Goal: Task Accomplishment & Management: Use online tool/utility

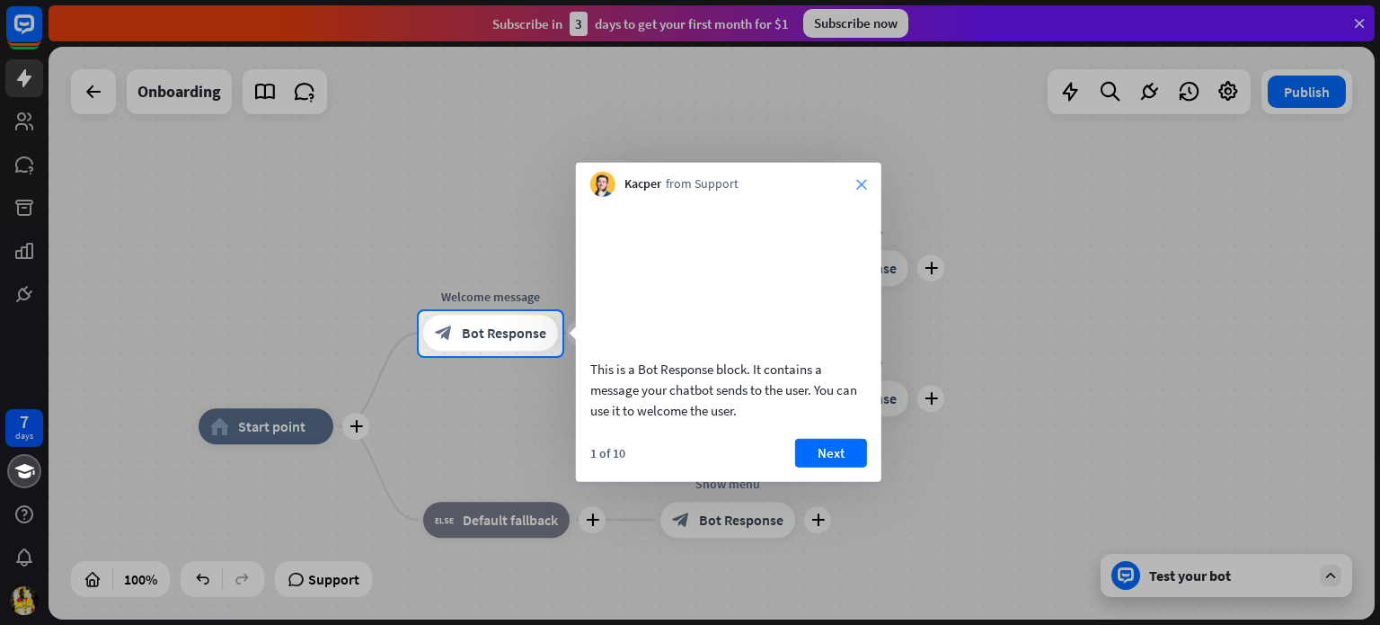
click at [861, 182] on icon "close" at bounding box center [862, 184] width 11 height 11
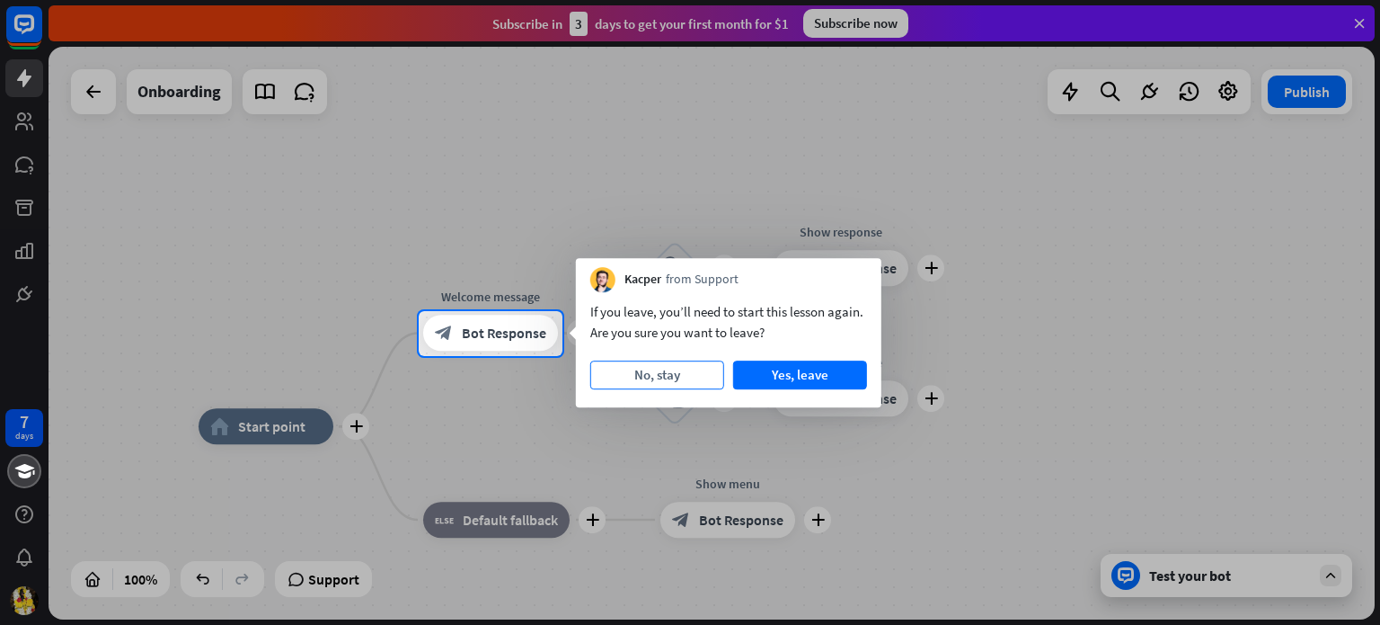
click at [679, 375] on button "No, stay" at bounding box center [657, 374] width 134 height 29
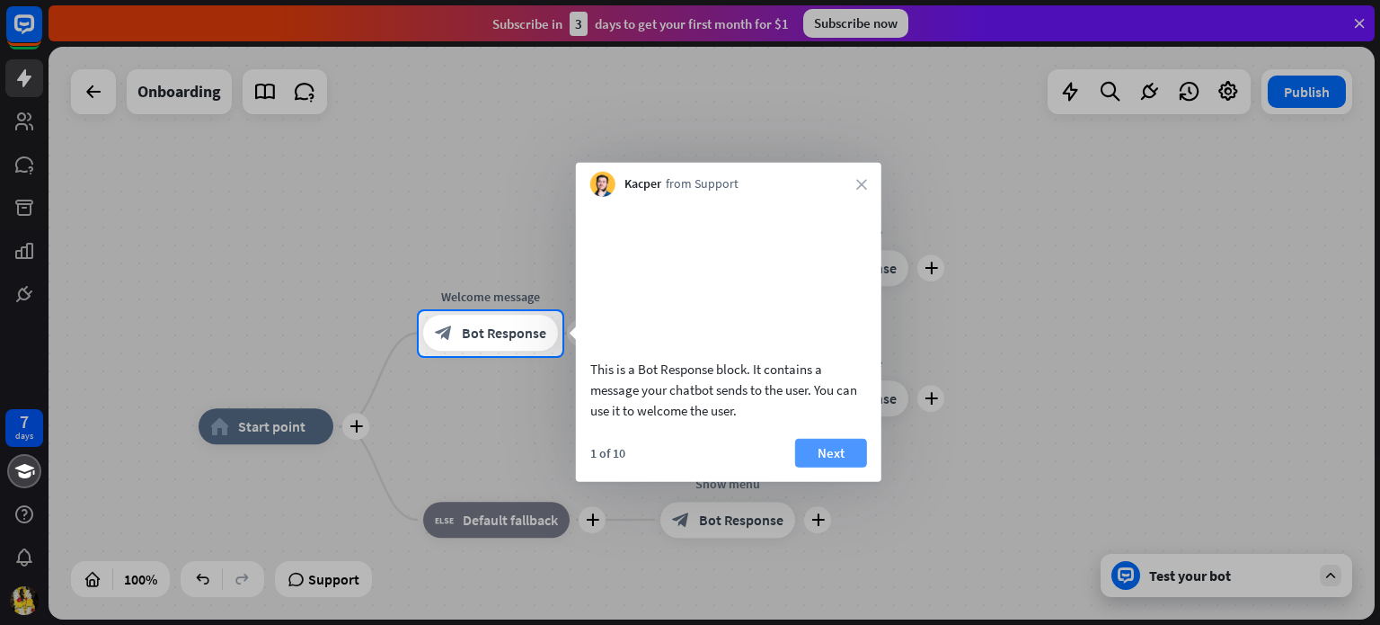
click at [828, 466] on button "Next" at bounding box center [831, 452] width 72 height 29
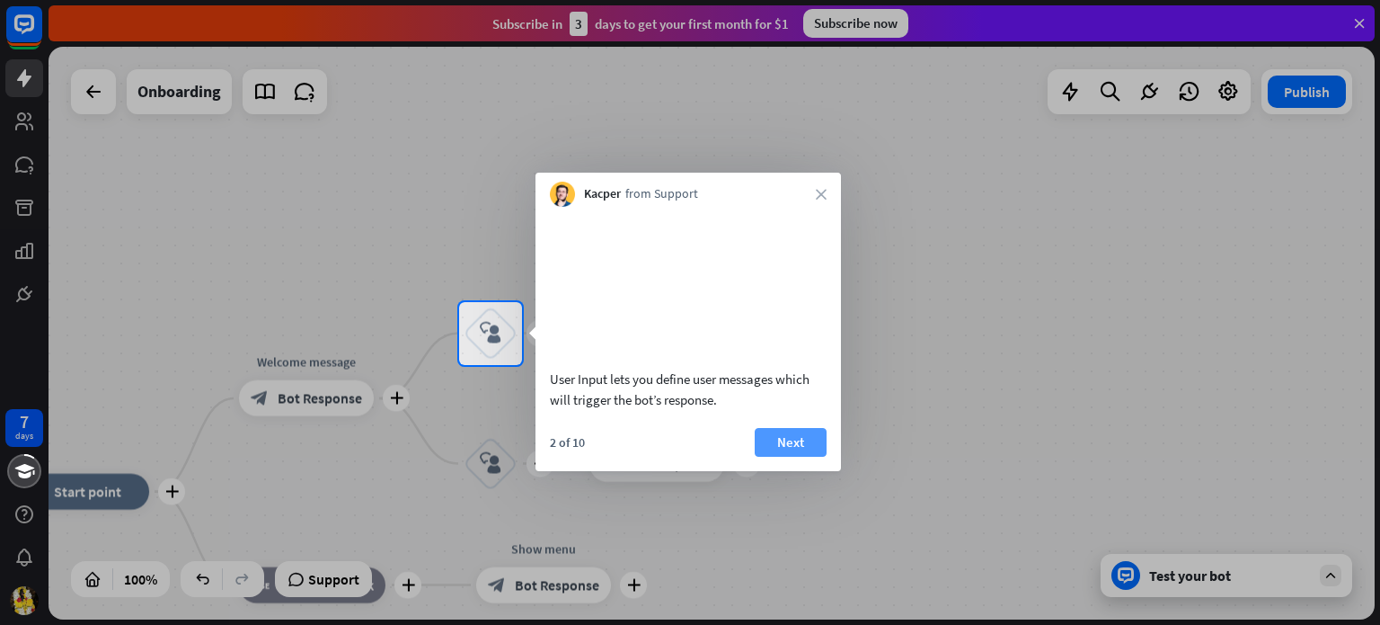
click at [802, 457] on button "Next" at bounding box center [791, 442] width 72 height 29
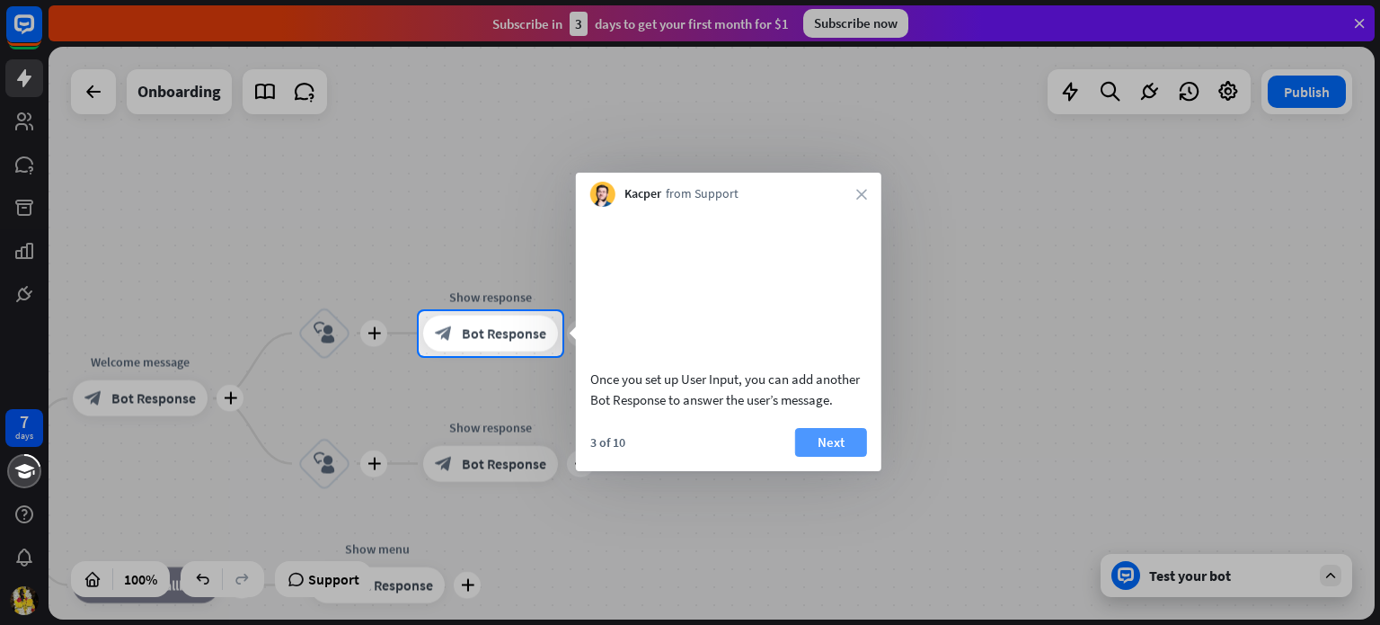
click at [830, 457] on button "Next" at bounding box center [831, 442] width 72 height 29
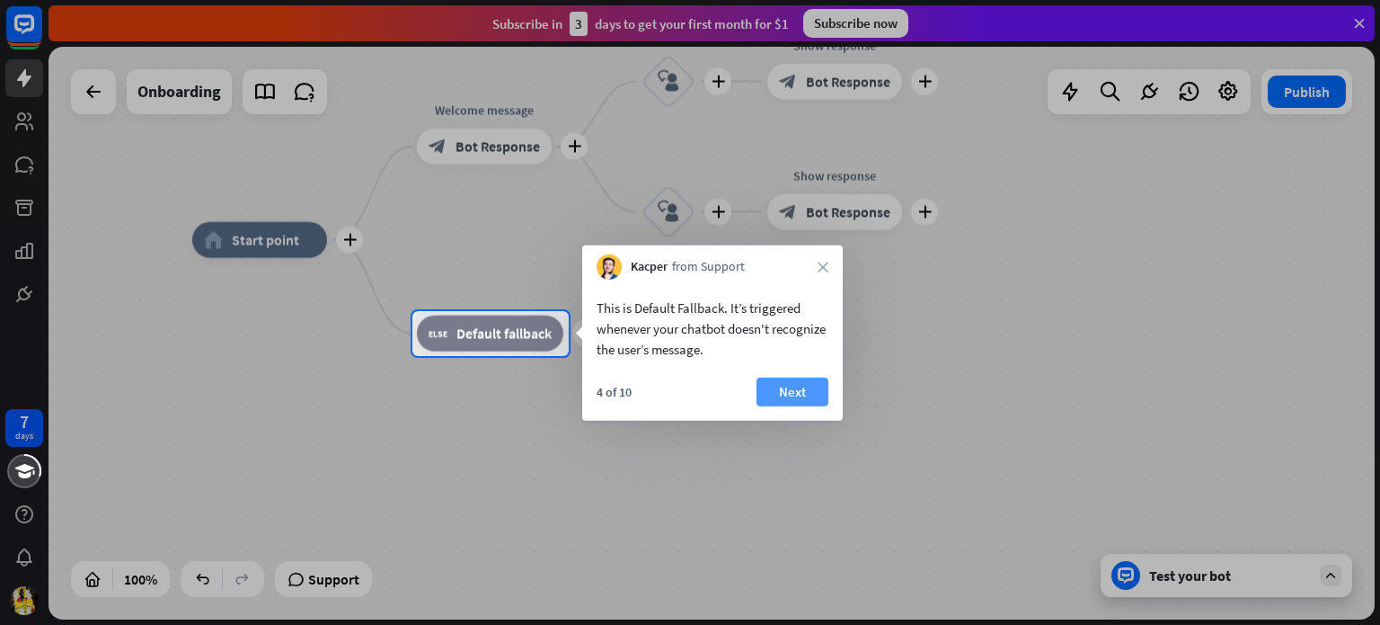
click at [797, 395] on button "Next" at bounding box center [793, 391] width 72 height 29
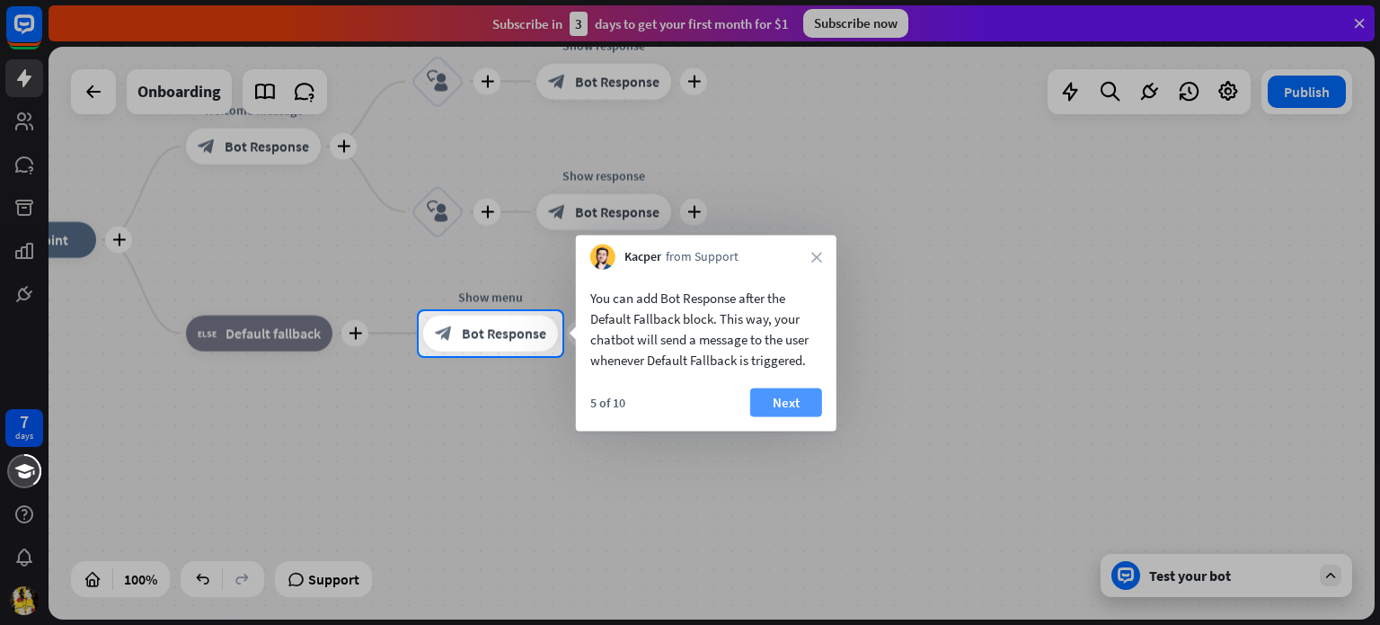
click at [766, 402] on button "Next" at bounding box center [786, 402] width 72 height 29
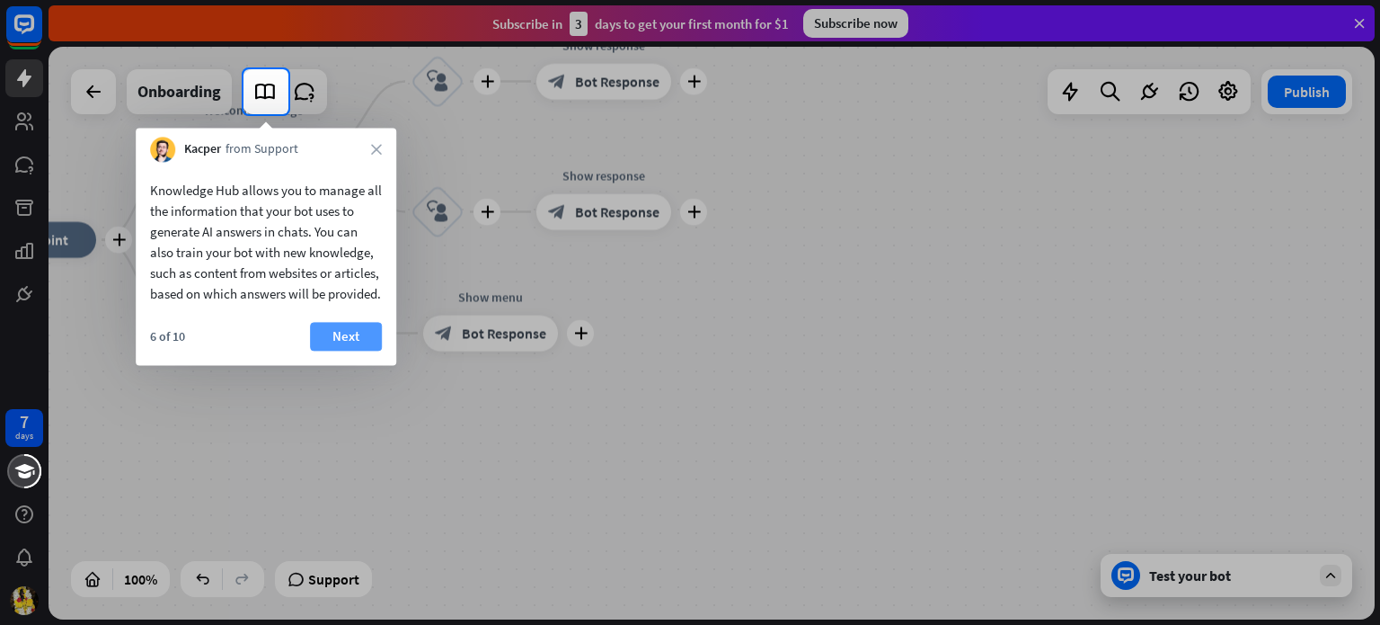
click at [352, 351] on button "Next" at bounding box center [346, 336] width 72 height 29
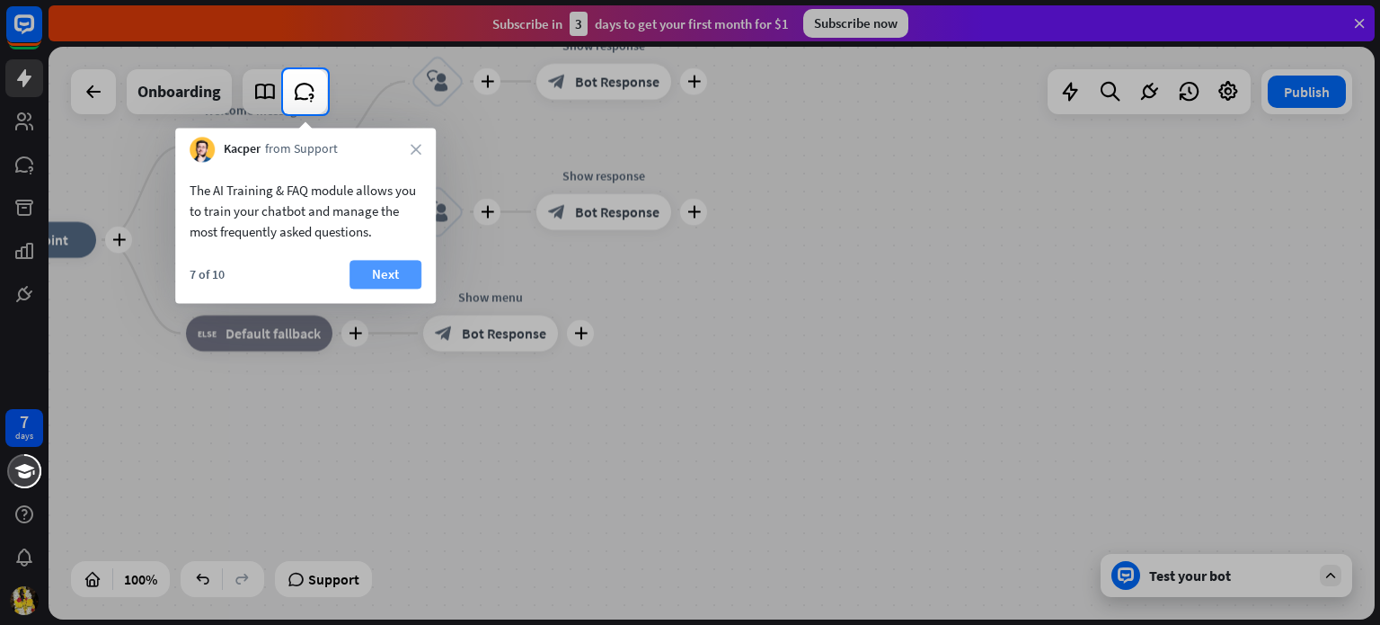
click at [400, 277] on button "Next" at bounding box center [386, 274] width 72 height 29
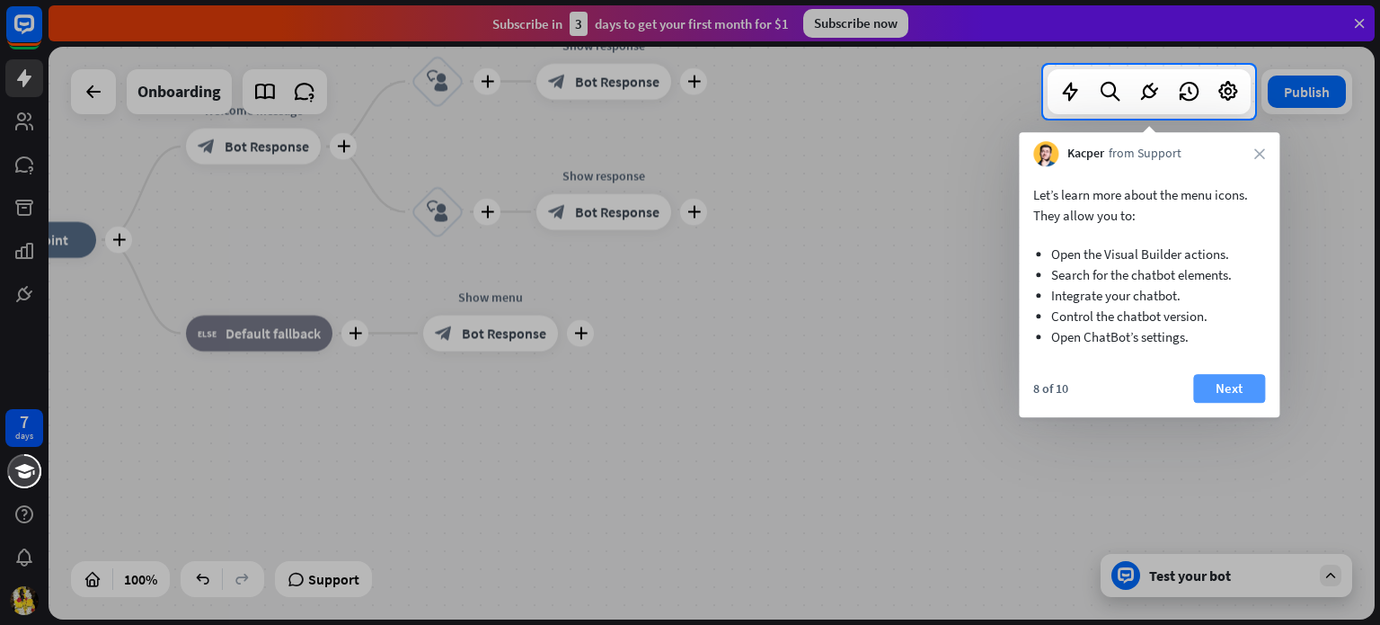
click at [1246, 386] on button "Next" at bounding box center [1230, 388] width 72 height 29
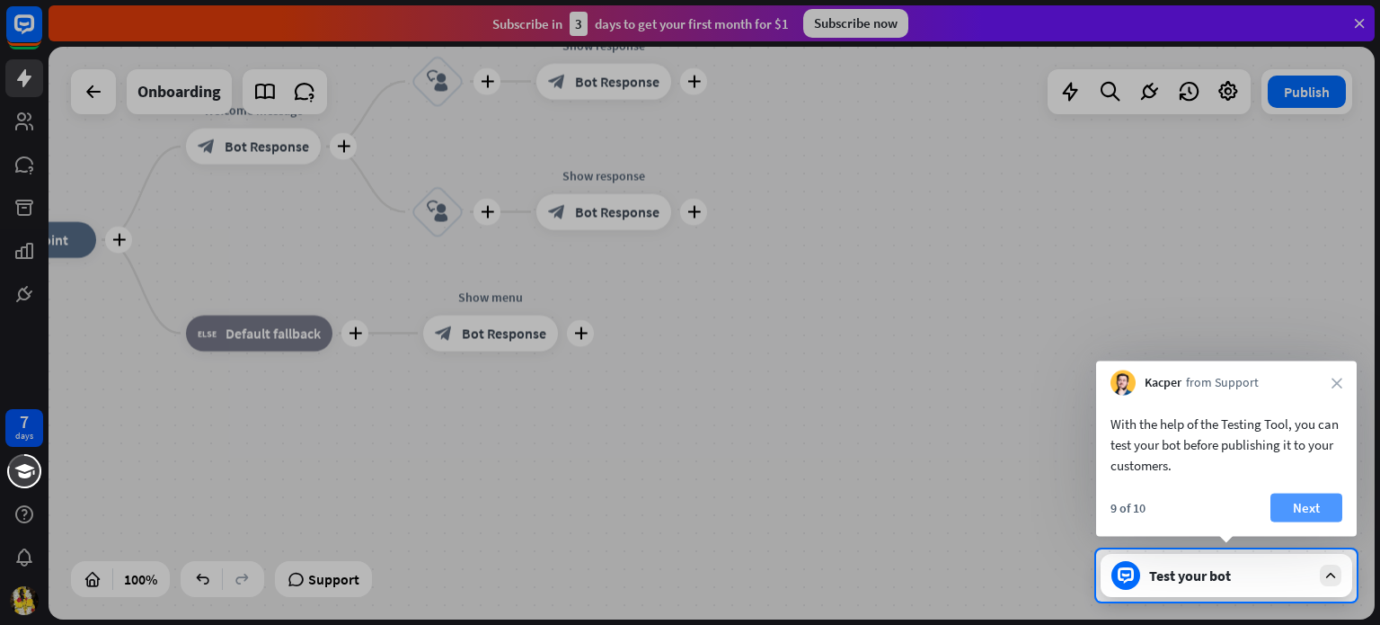
click at [1316, 513] on button "Next" at bounding box center [1307, 507] width 72 height 29
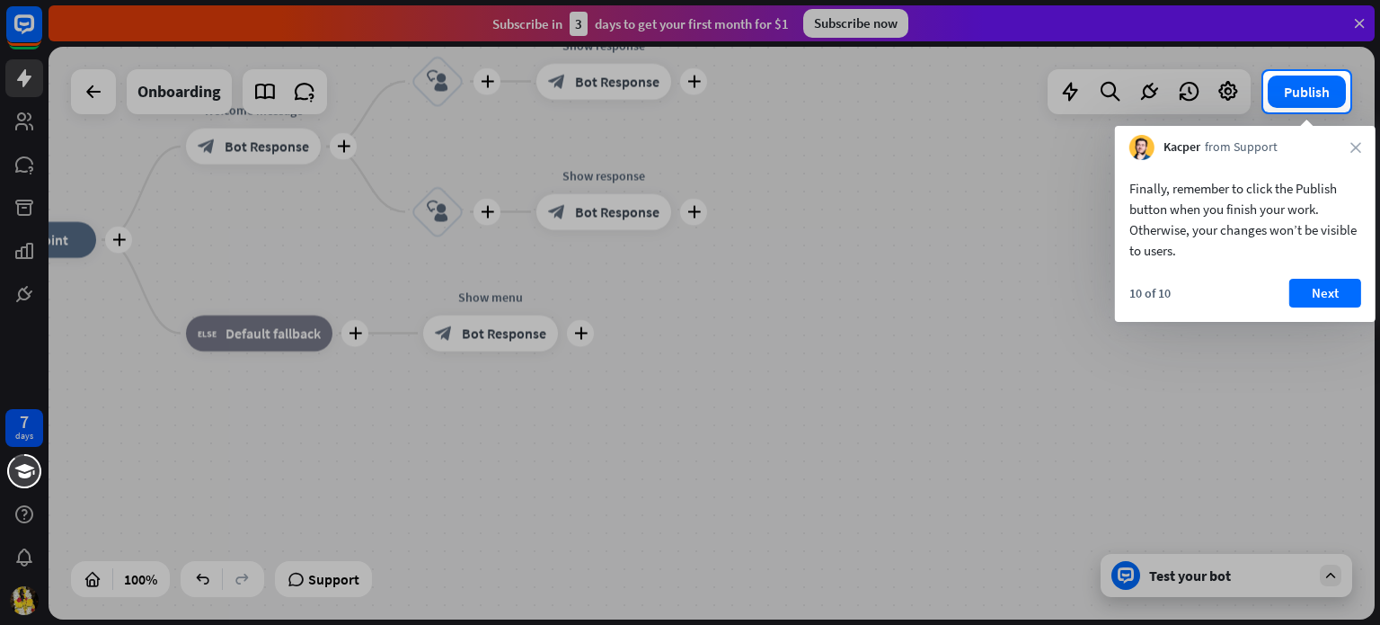
click at [1316, 513] on div at bounding box center [690, 368] width 1380 height 512
click at [1316, 284] on button "Next" at bounding box center [1326, 293] width 72 height 29
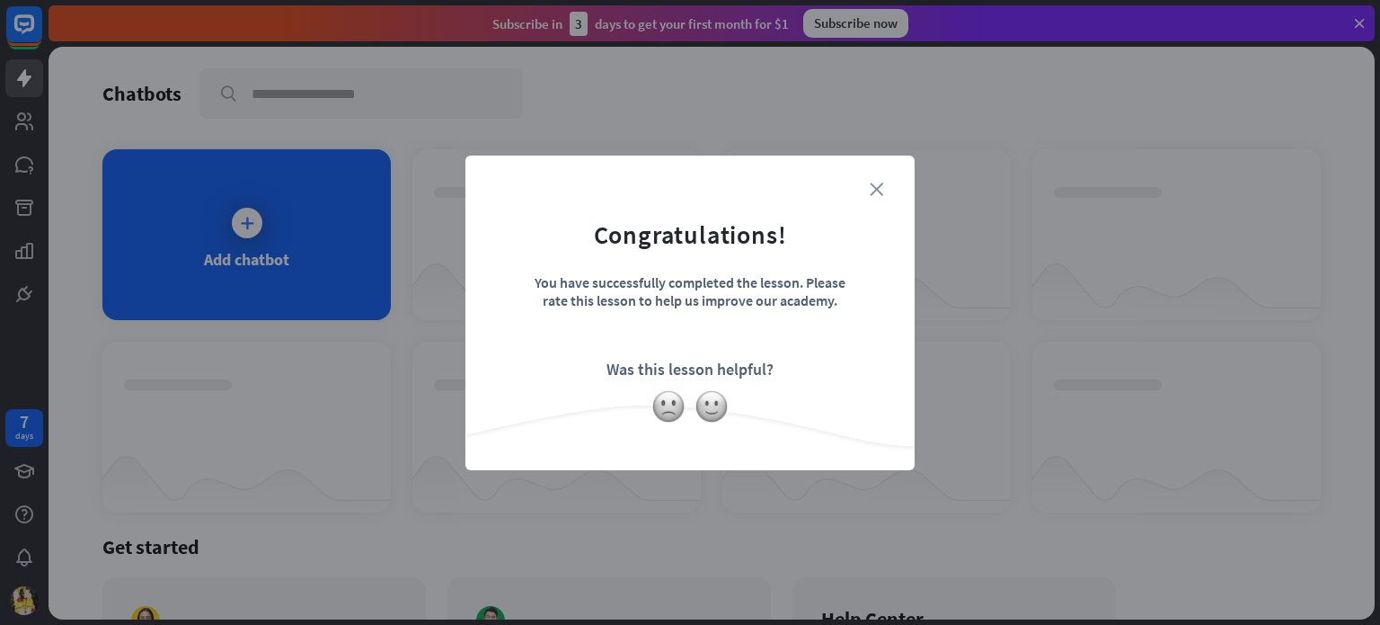
click at [877, 193] on icon "close" at bounding box center [876, 188] width 13 height 13
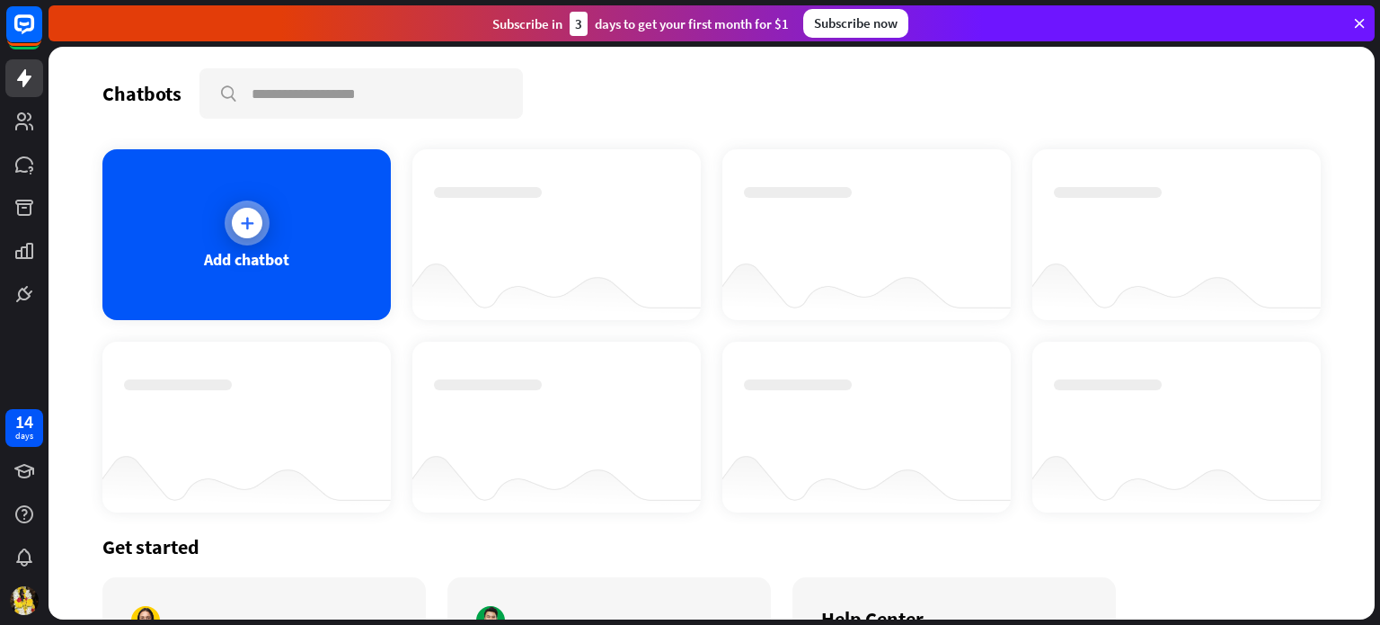
click at [288, 240] on div "Add chatbot" at bounding box center [246, 234] width 288 height 171
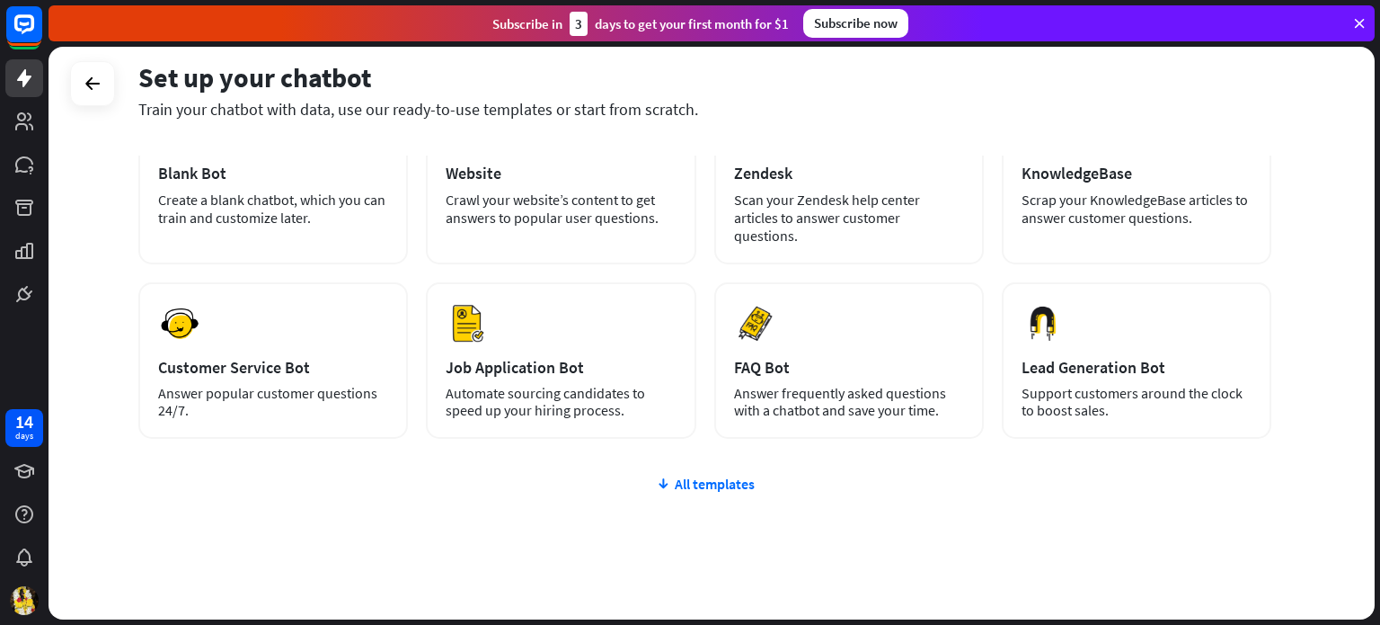
scroll to position [133, 0]
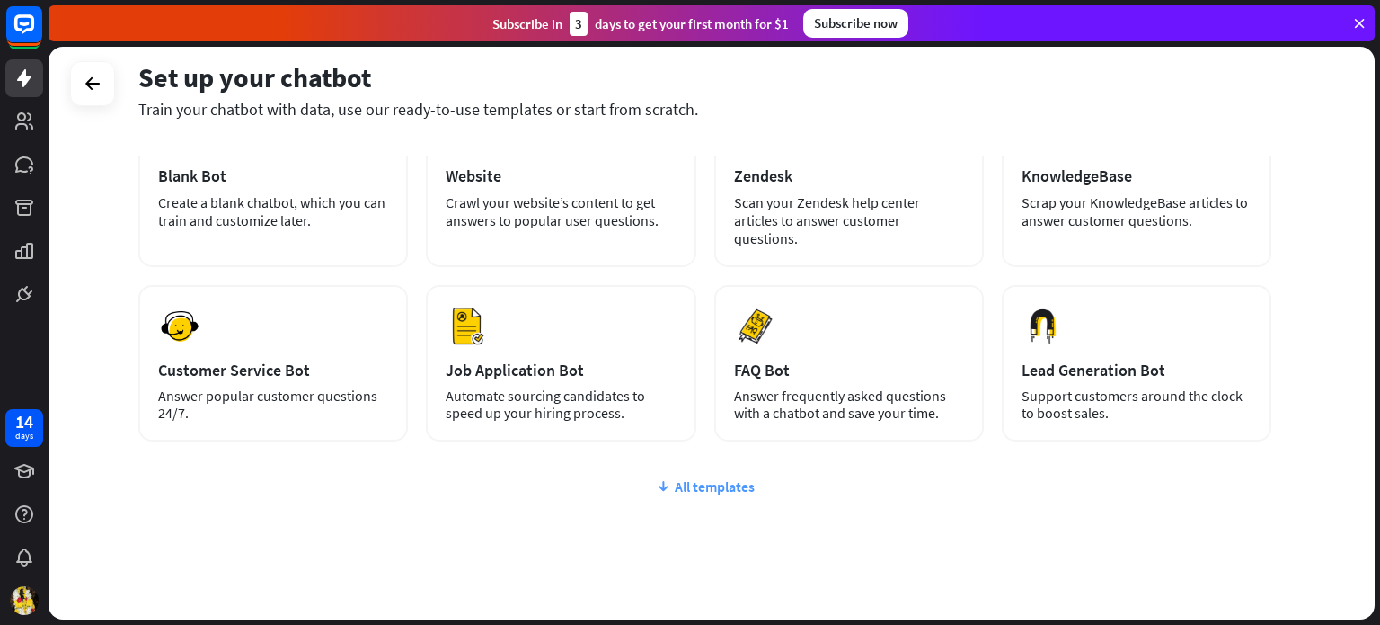
click at [700, 477] on div "All templates" at bounding box center [704, 486] width 1133 height 18
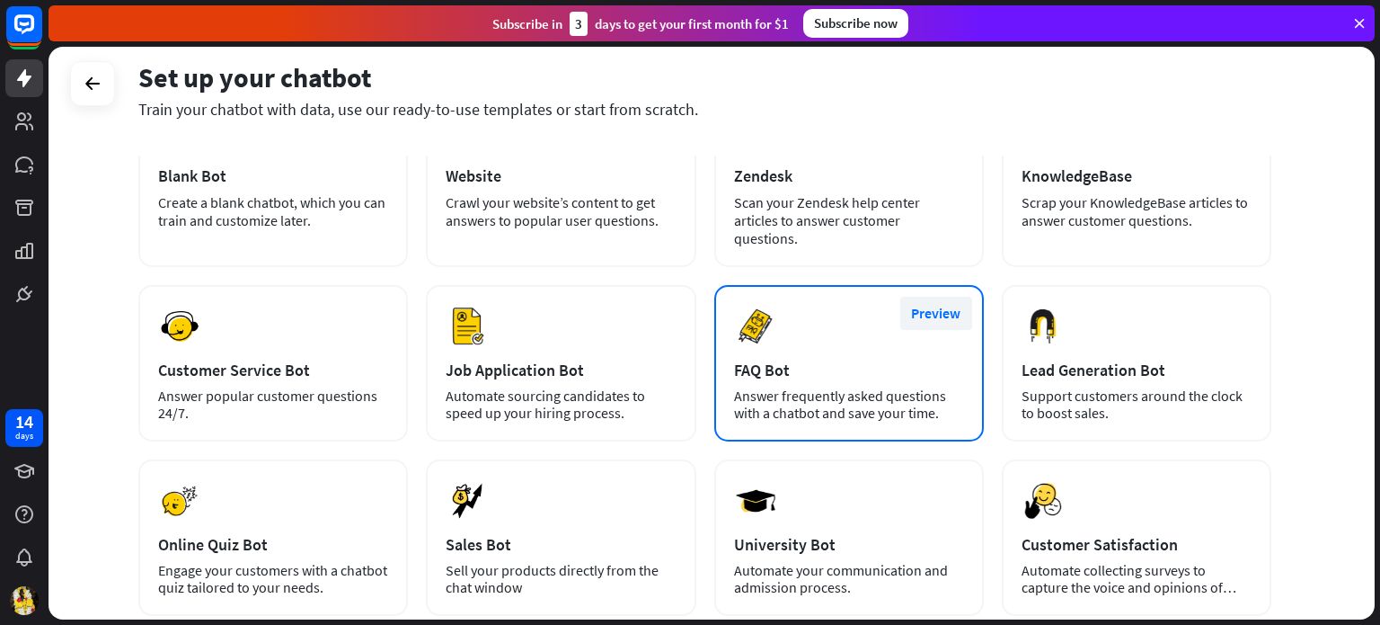
click at [925, 297] on button "Preview" at bounding box center [937, 313] width 72 height 33
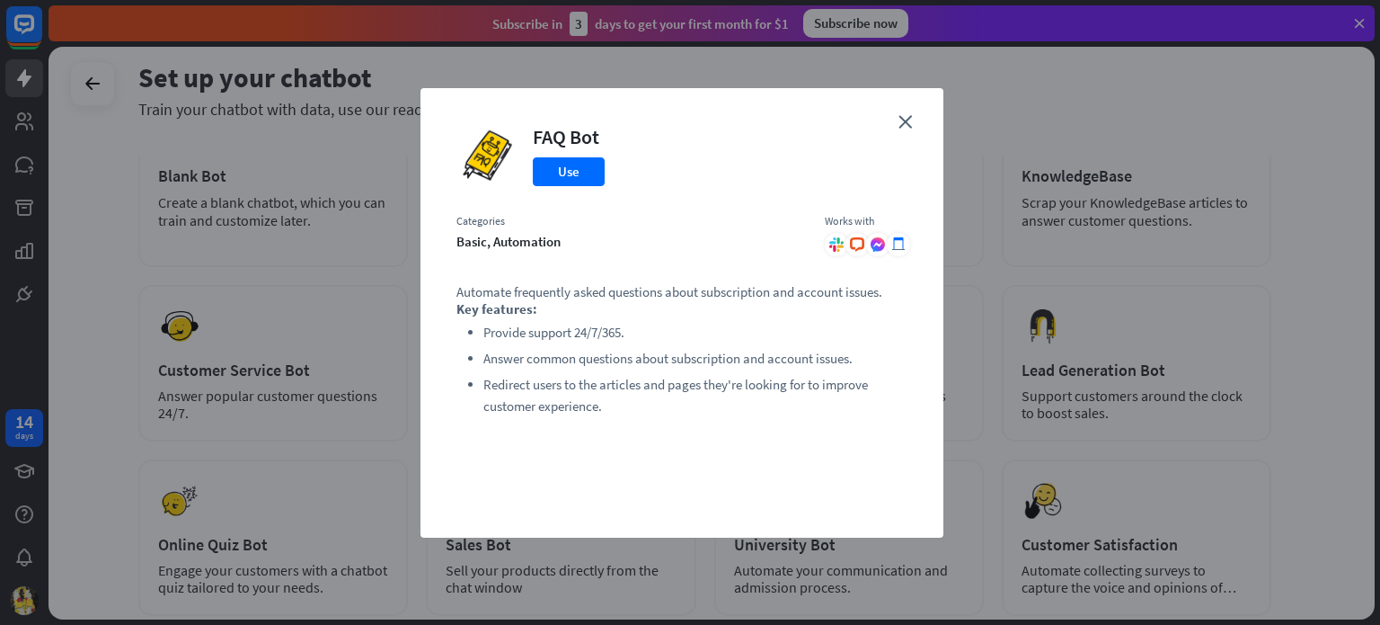
click at [900, 113] on div "close FAQ Bot Use Categories basic, automation Works with .cls-1{fill:url(#radi…" at bounding box center [682, 312] width 523 height 449
click at [900, 121] on icon "close" at bounding box center [905, 121] width 13 height 13
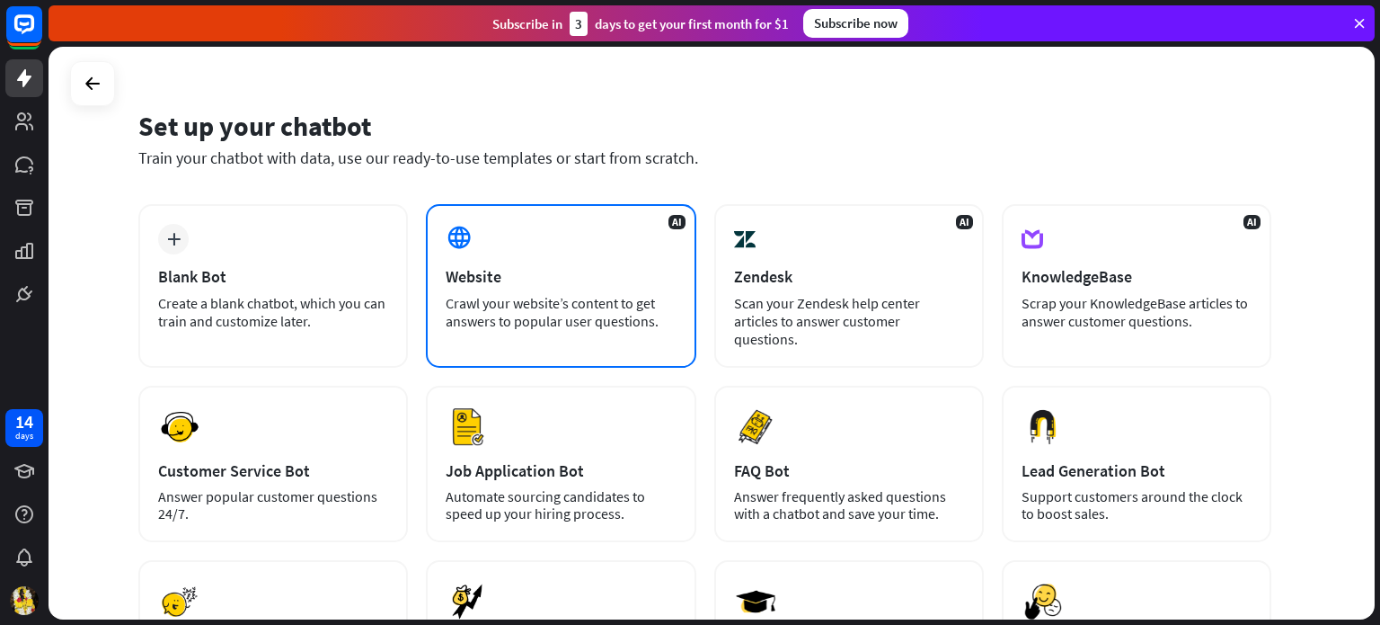
scroll to position [0, 0]
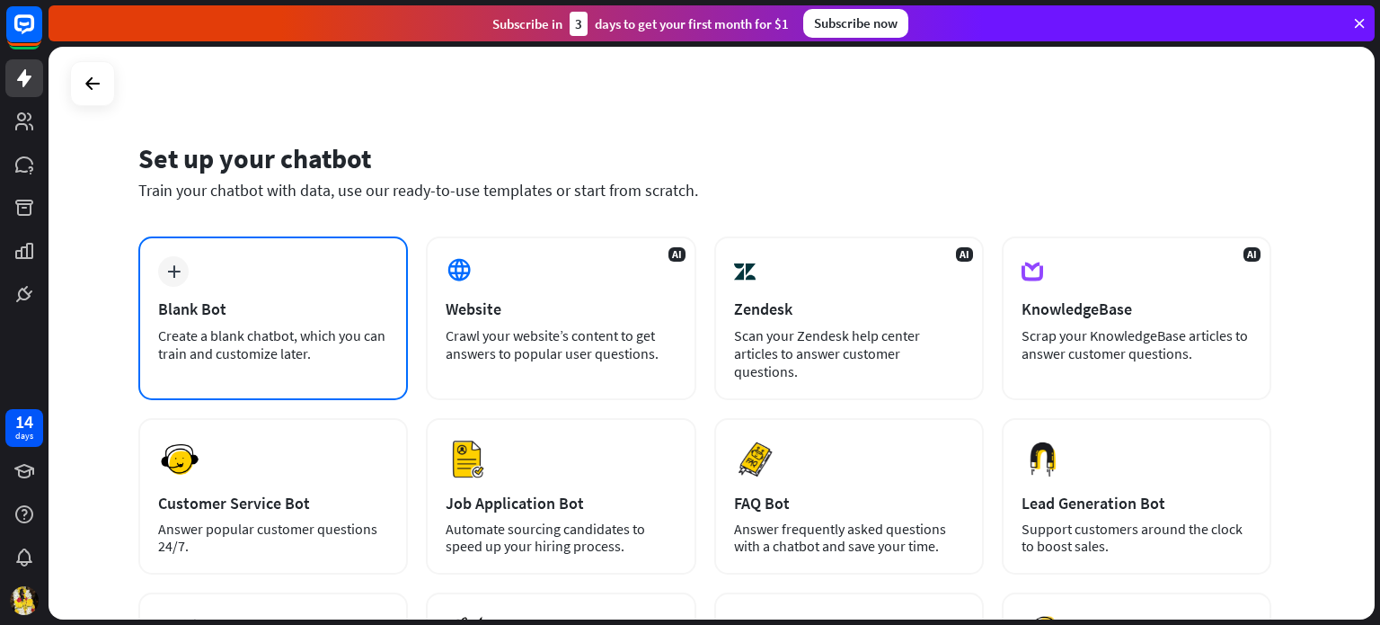
click at [327, 294] on div "plus Blank Bot Create a blank chatbot, which you can train and customize later." at bounding box center [273, 318] width 270 height 164
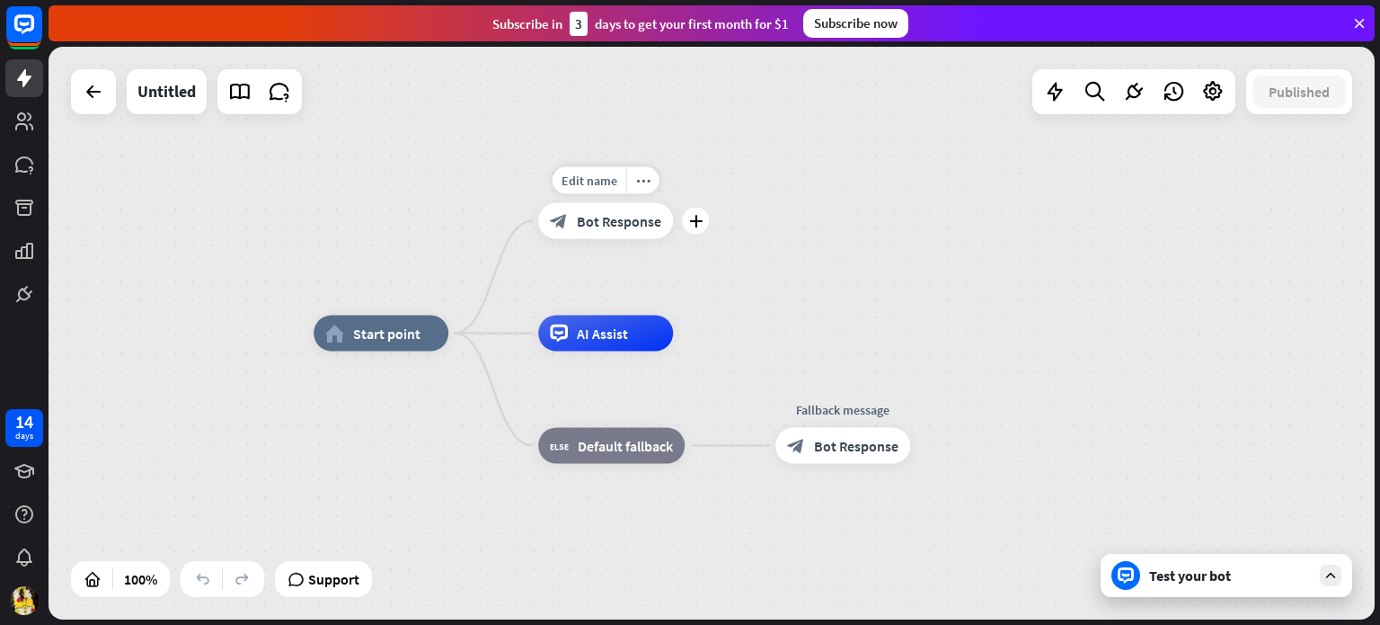
click at [604, 226] on span "Bot Response" at bounding box center [619, 221] width 84 height 18
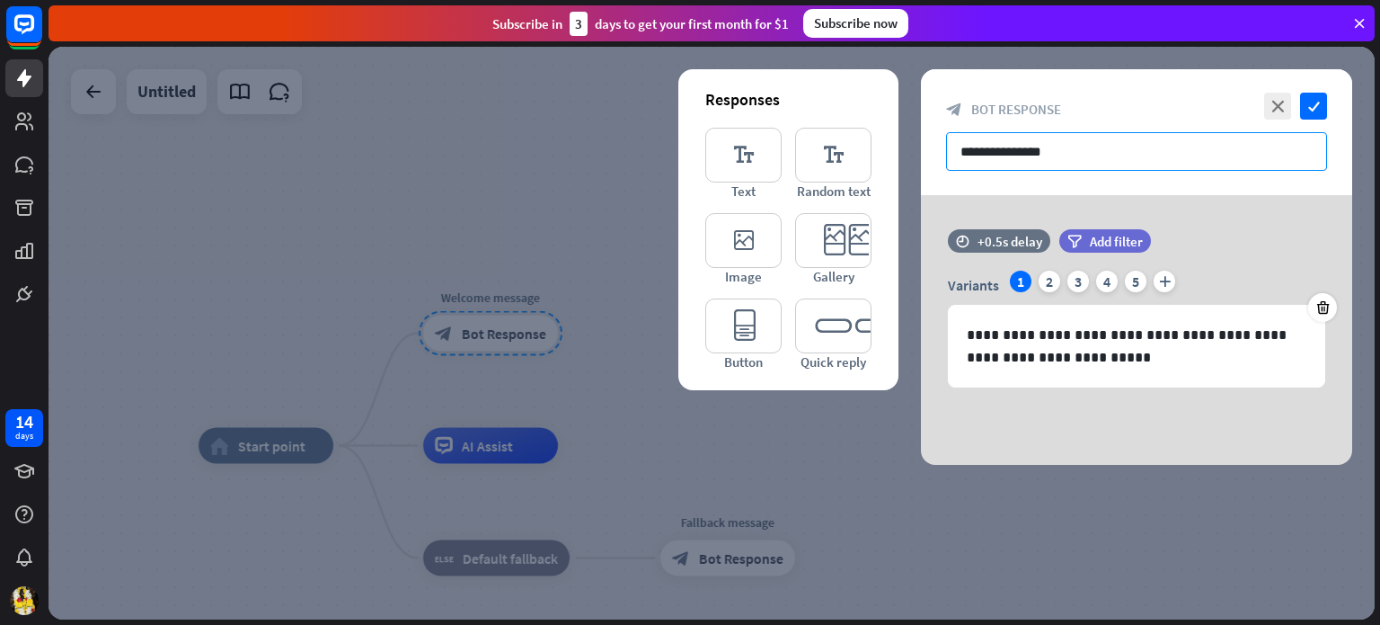
click at [1053, 150] on input "**********" at bounding box center [1136, 151] width 381 height 39
click at [1061, 150] on input "**********" at bounding box center [1136, 151] width 381 height 39
click at [1319, 98] on icon "check" at bounding box center [1313, 106] width 27 height 27
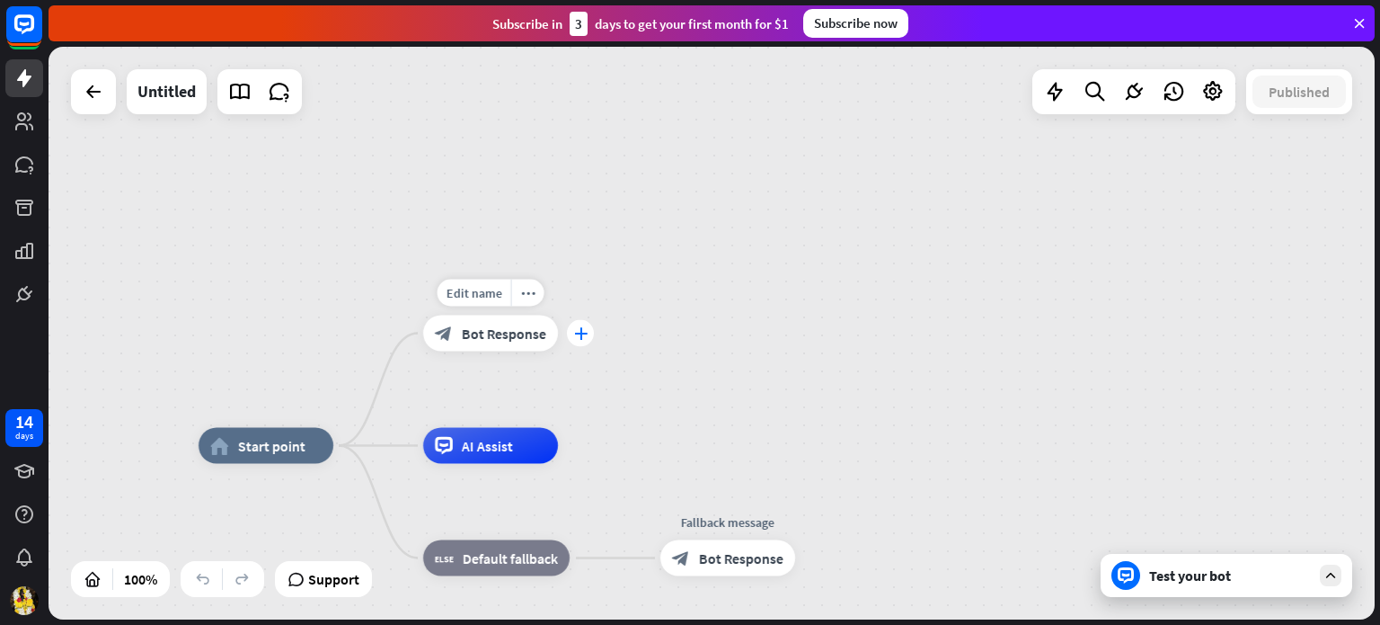
click at [585, 337] on icon "plus" at bounding box center [580, 333] width 13 height 13
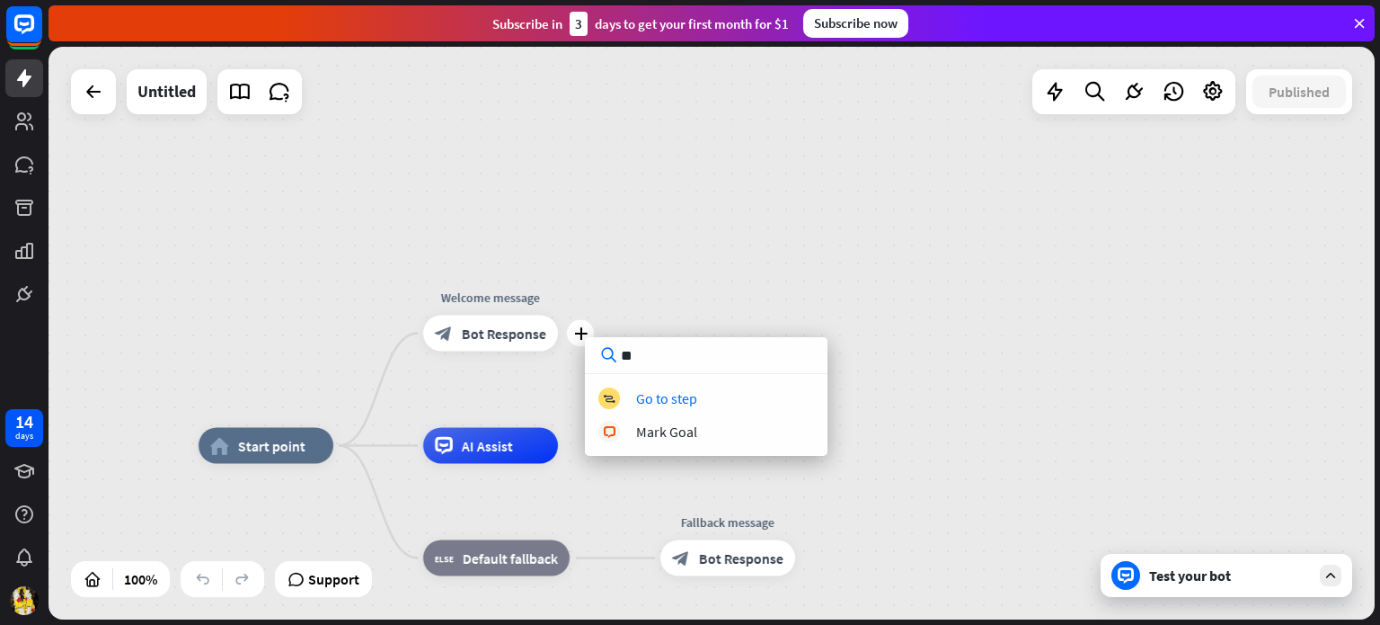
type input "*"
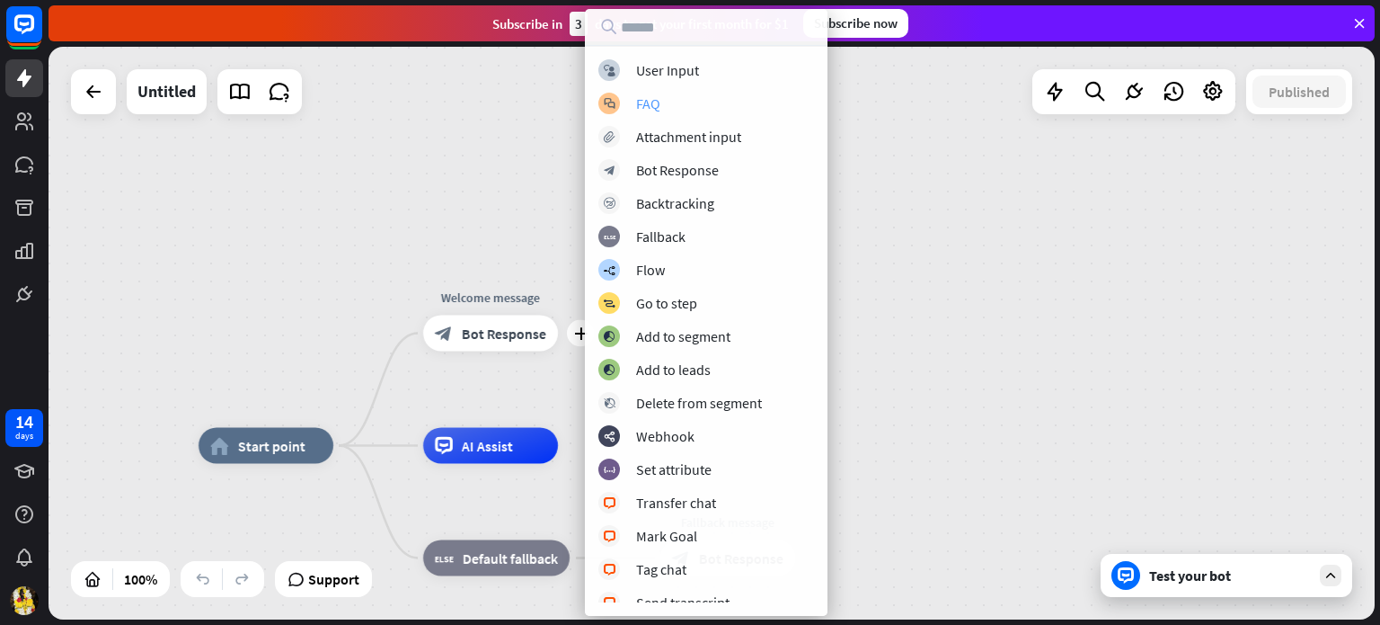
click at [687, 93] on div "block_faq FAQ" at bounding box center [707, 104] width 216 height 22
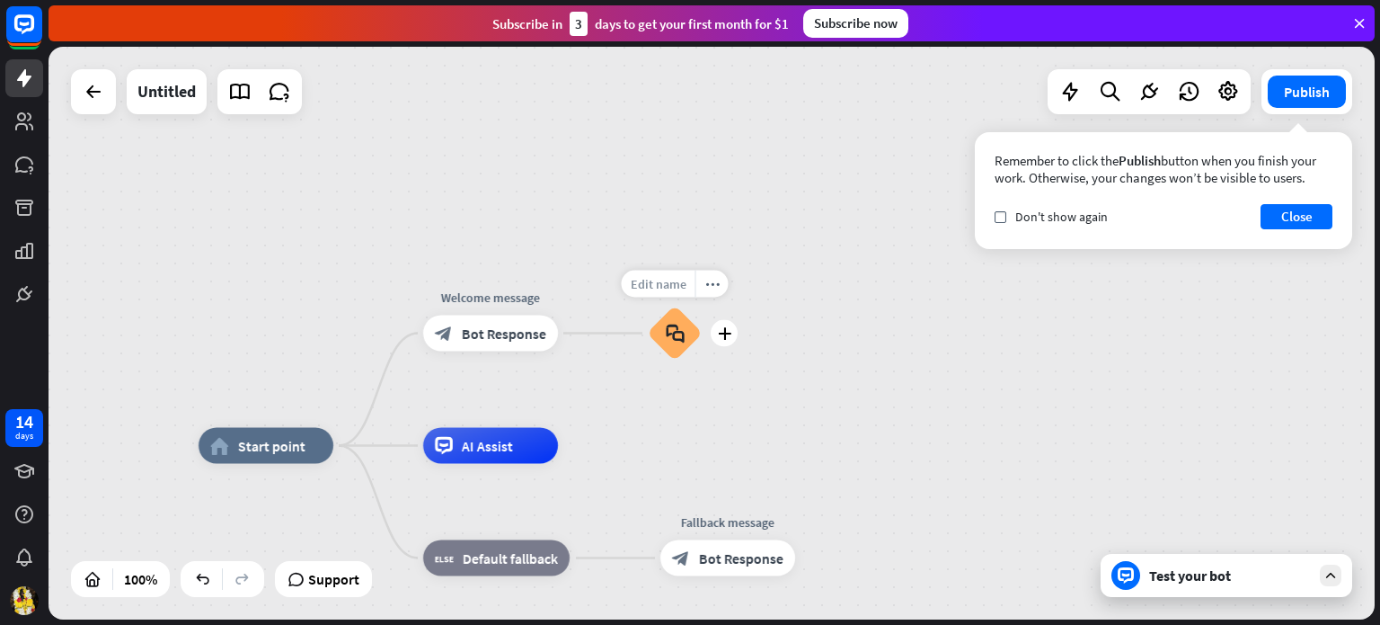
click at [674, 288] on span "Edit name" at bounding box center [659, 284] width 56 height 16
type input "*"
type input "***"
click at [715, 332] on div "plus" at bounding box center [724, 333] width 27 height 27
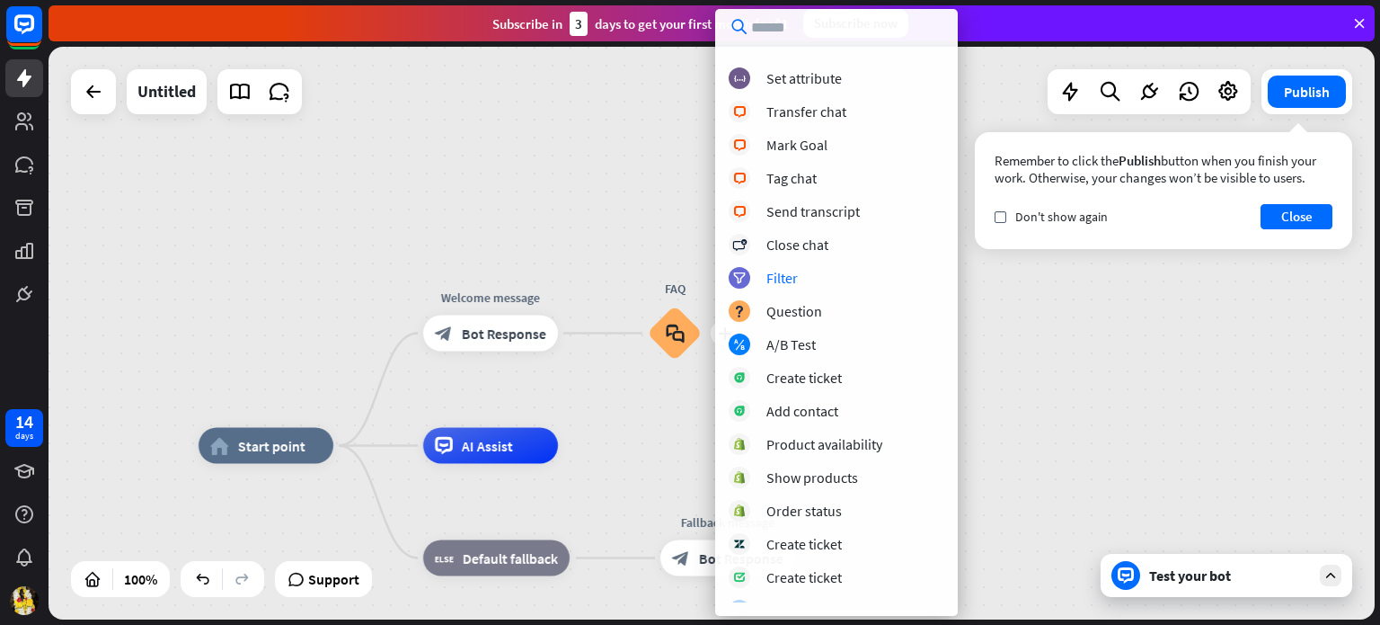
scroll to position [342, 0]
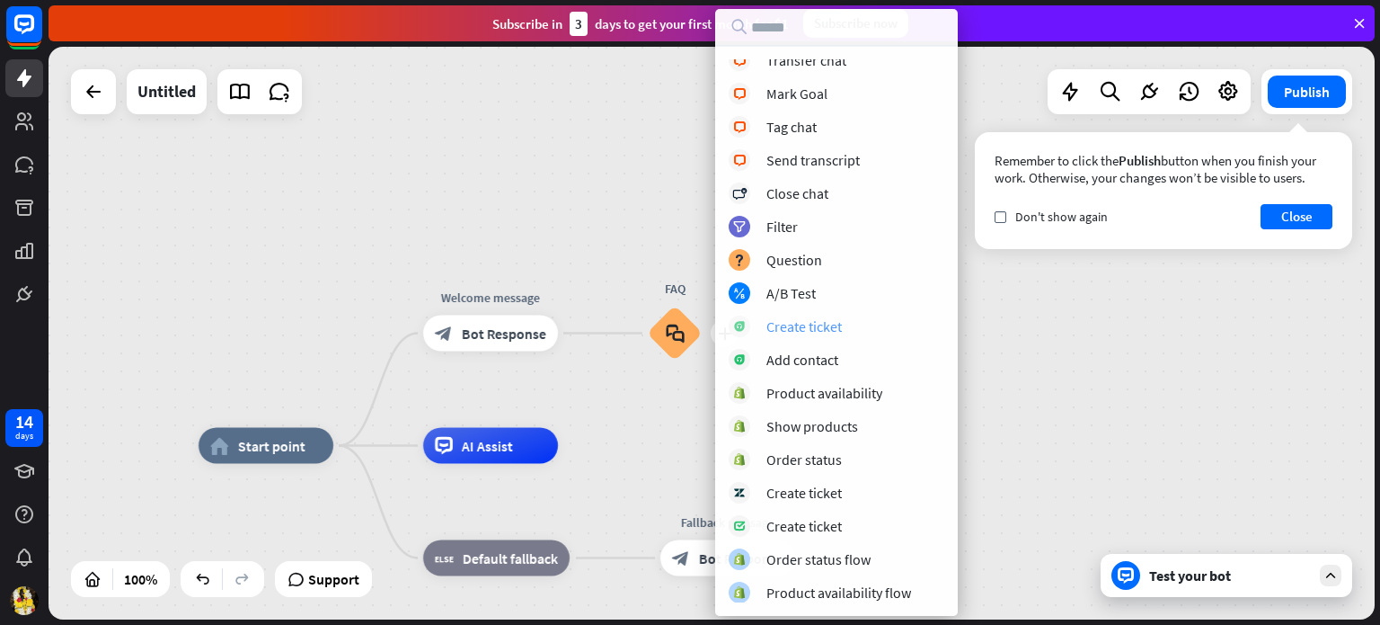
click at [834, 328] on div "Create ticket" at bounding box center [804, 326] width 75 height 18
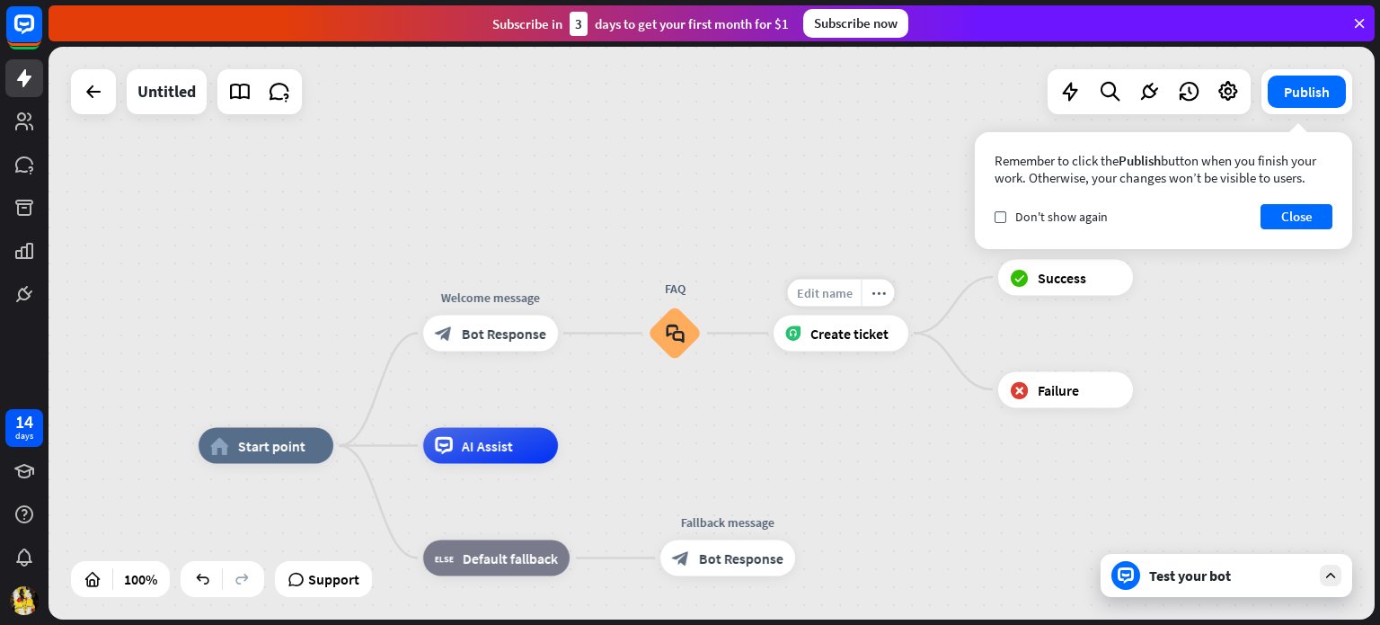
click at [839, 287] on span "Edit name" at bounding box center [825, 293] width 56 height 16
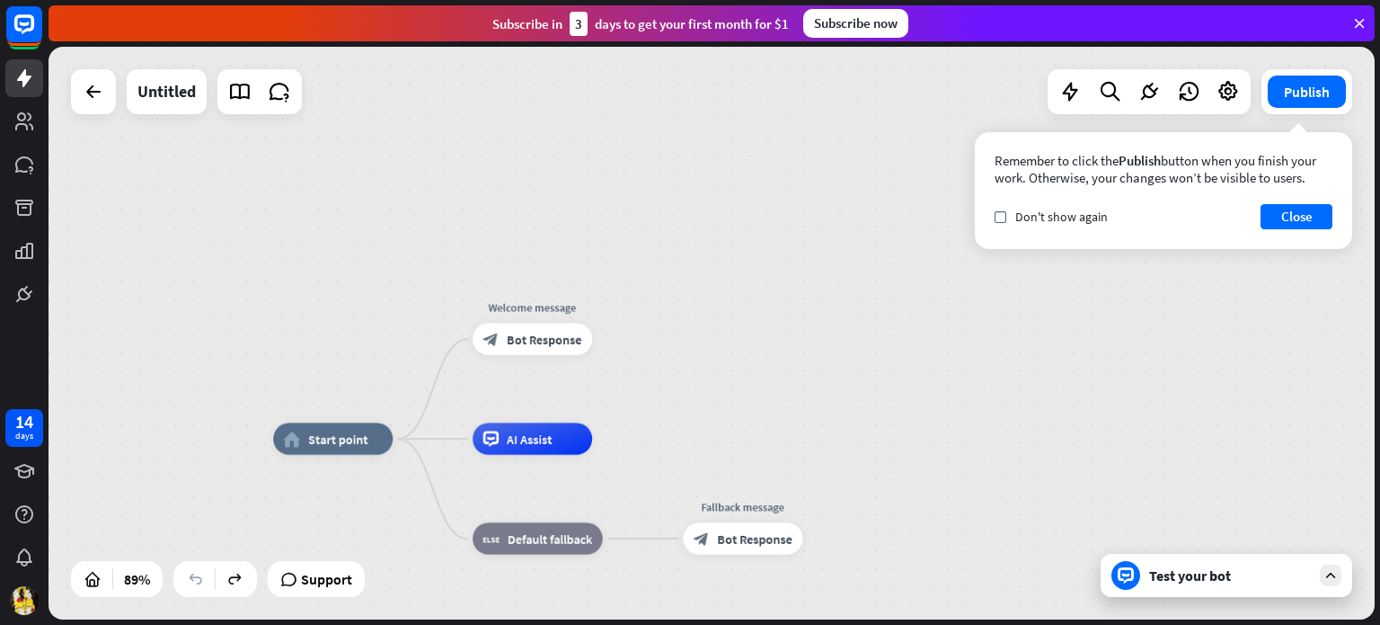
click at [776, 422] on div "home_2 Start point Welcome message block_bot_response Bot Response AI Assist bl…" at bounding box center [712, 333] width 1327 height 573
click at [1300, 215] on button "Close" at bounding box center [1297, 216] width 72 height 25
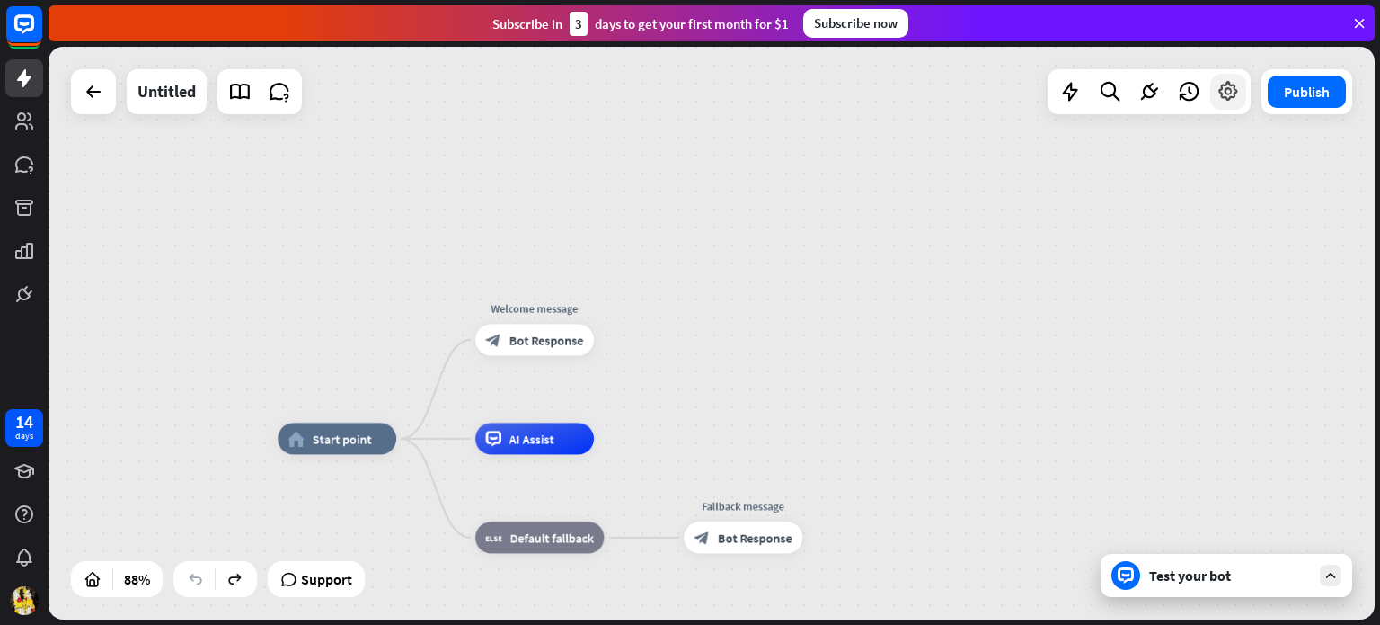
click at [1232, 88] on icon at bounding box center [1228, 91] width 23 height 23
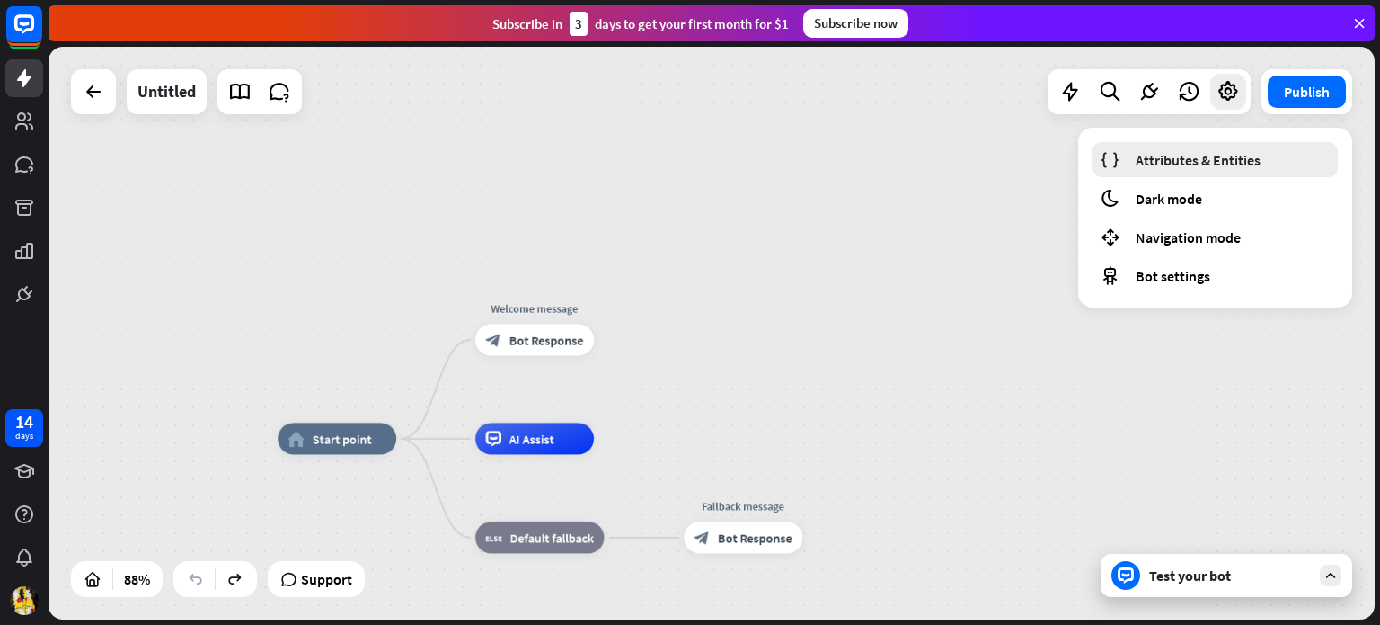
click at [1254, 161] on span "Attributes & Entities" at bounding box center [1198, 160] width 125 height 18
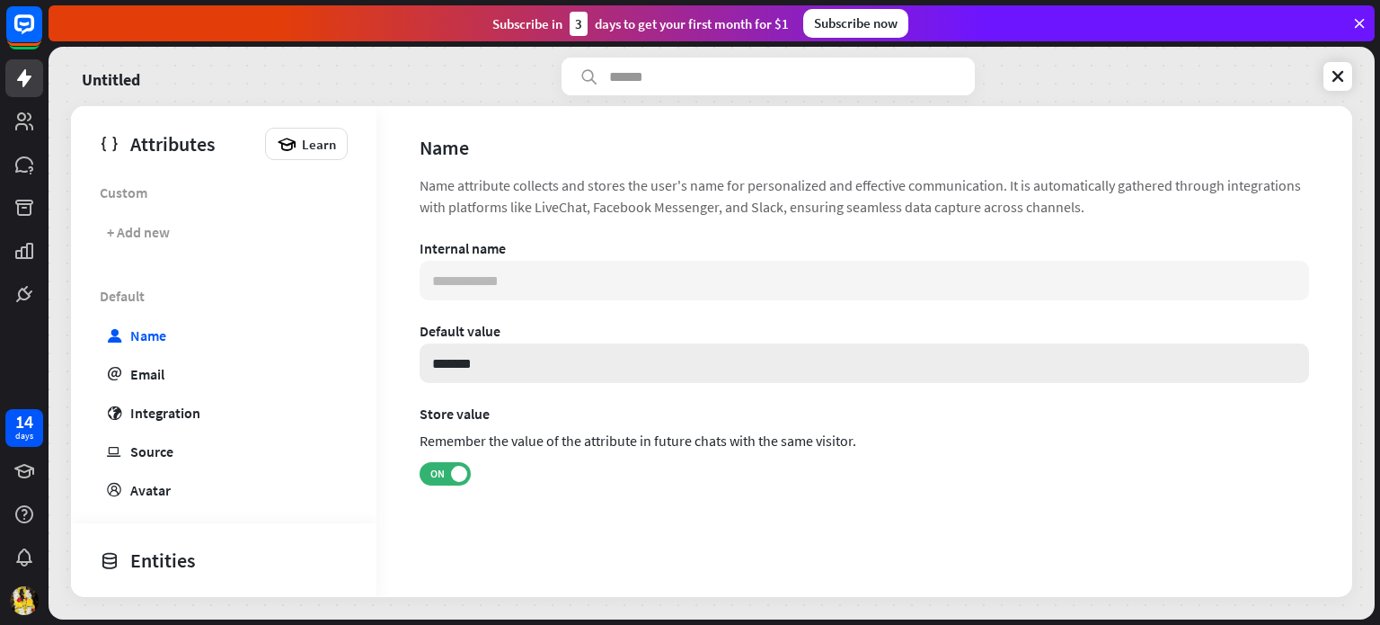
click at [564, 351] on input "*******" at bounding box center [865, 363] width 890 height 40
click at [500, 339] on div "Default value" at bounding box center [865, 331] width 890 height 18
click at [228, 356] on link "email Email" at bounding box center [220, 373] width 248 height 35
type input "**********"
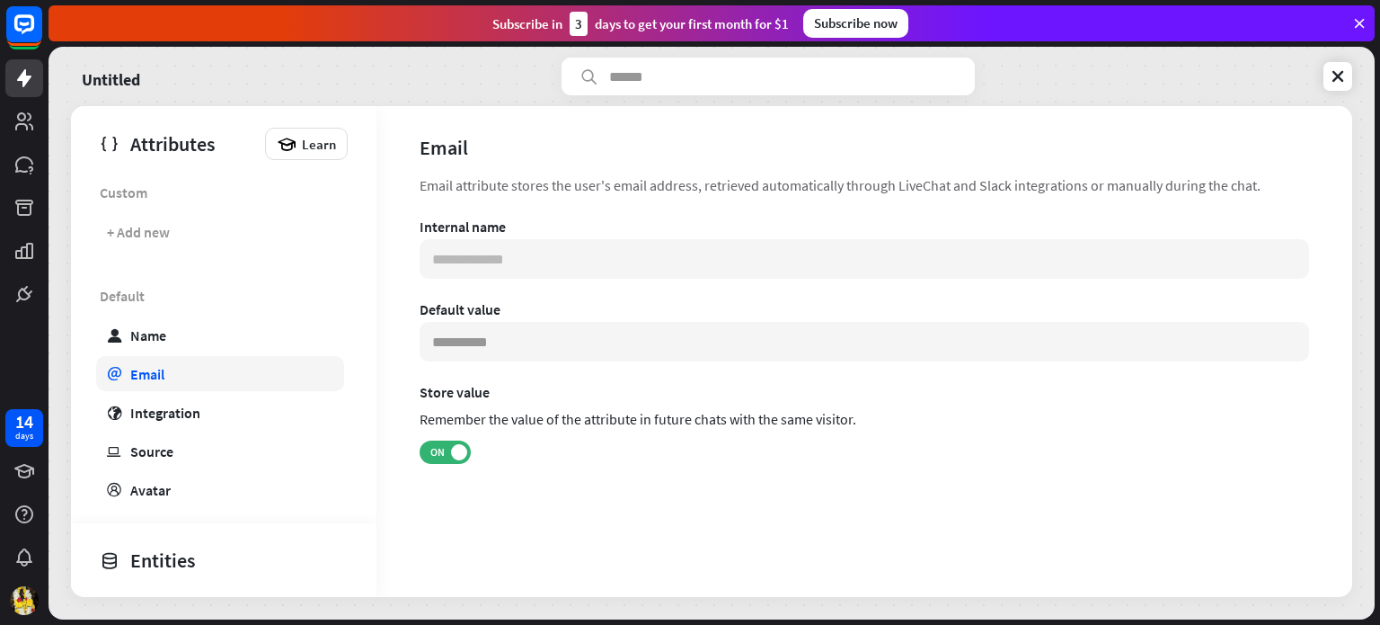
click at [236, 377] on link "email Email" at bounding box center [220, 373] width 248 height 35
click at [481, 342] on input at bounding box center [865, 342] width 890 height 40
click at [262, 395] on link "globe Integration" at bounding box center [220, 412] width 248 height 35
type input "**********"
type input "***"
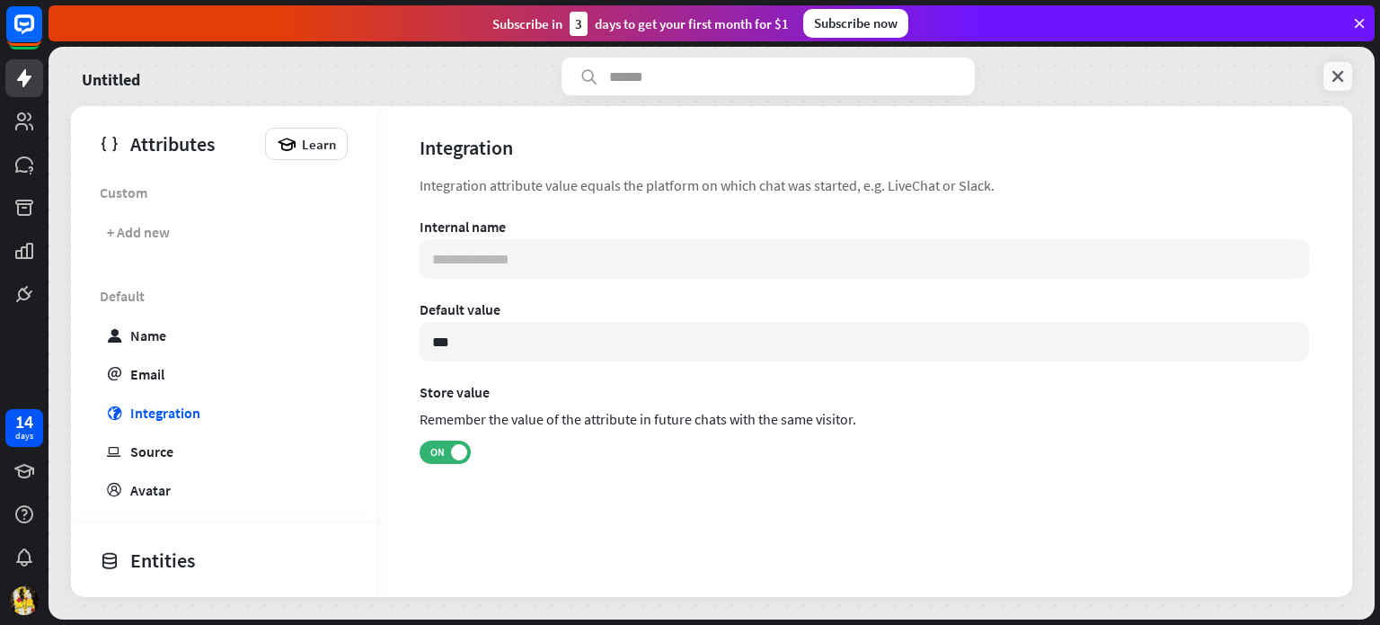
click at [1338, 66] on link at bounding box center [1338, 76] width 29 height 29
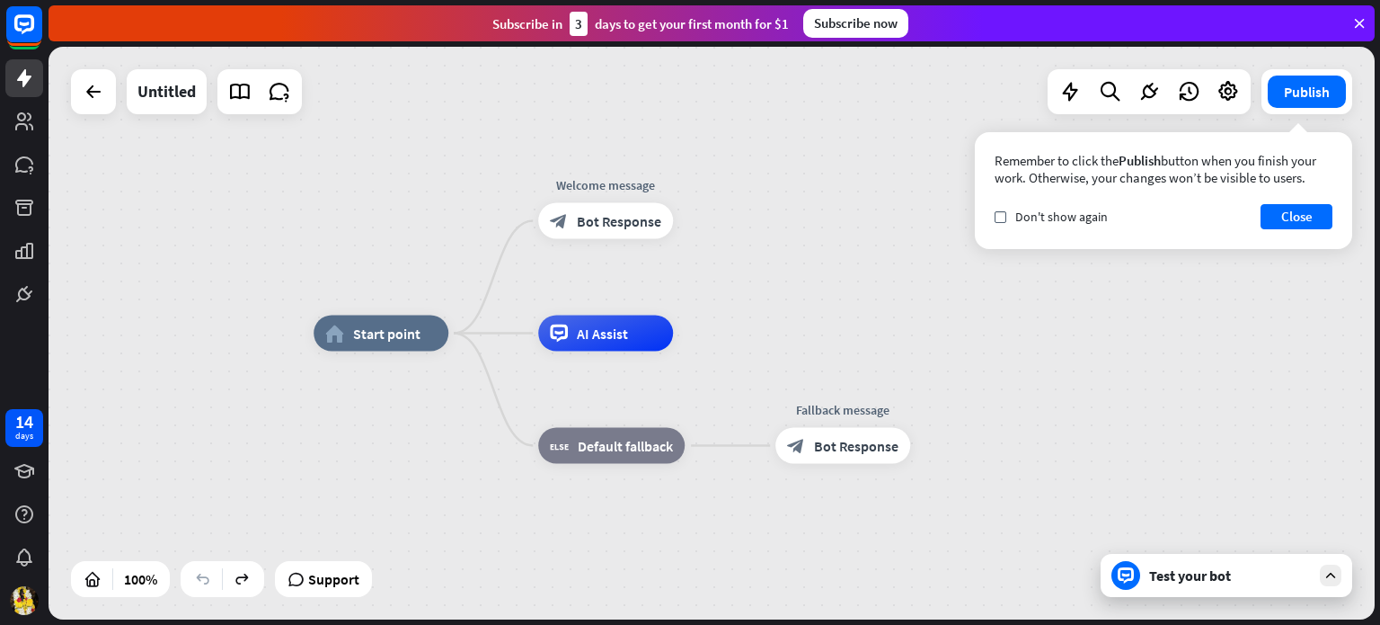
click at [1366, 15] on icon at bounding box center [1360, 23] width 16 height 16
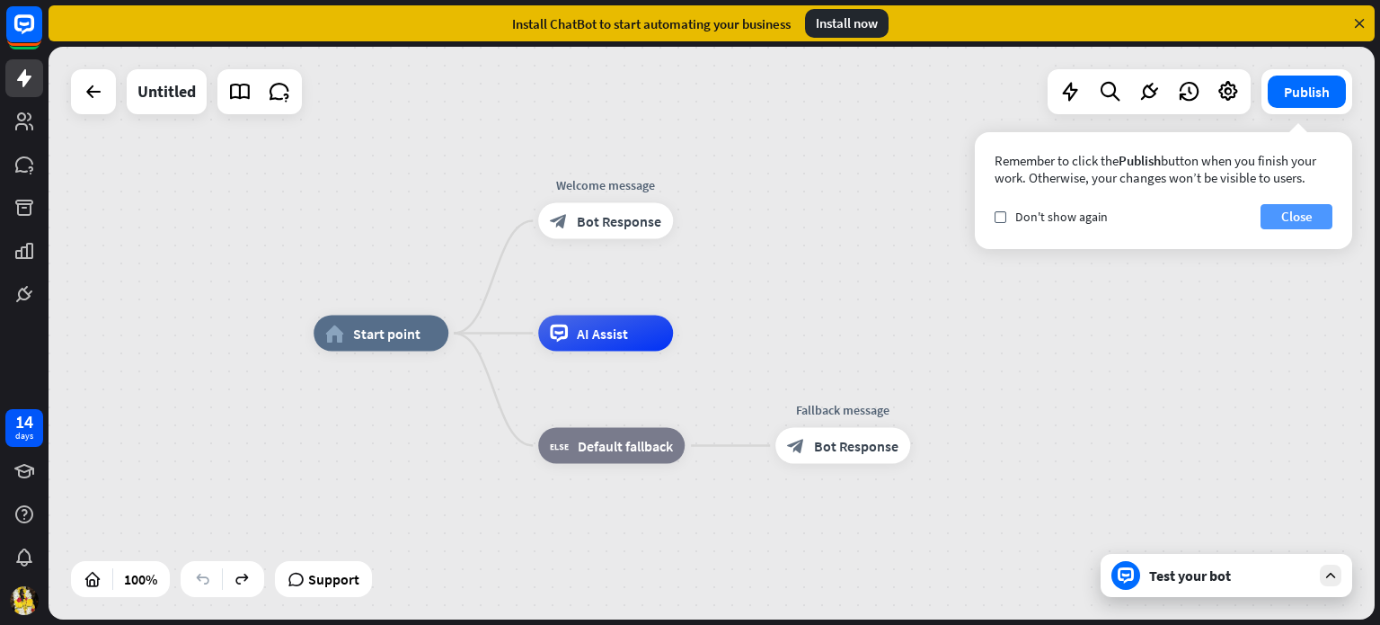
click at [1305, 218] on button "Close" at bounding box center [1297, 216] width 72 height 25
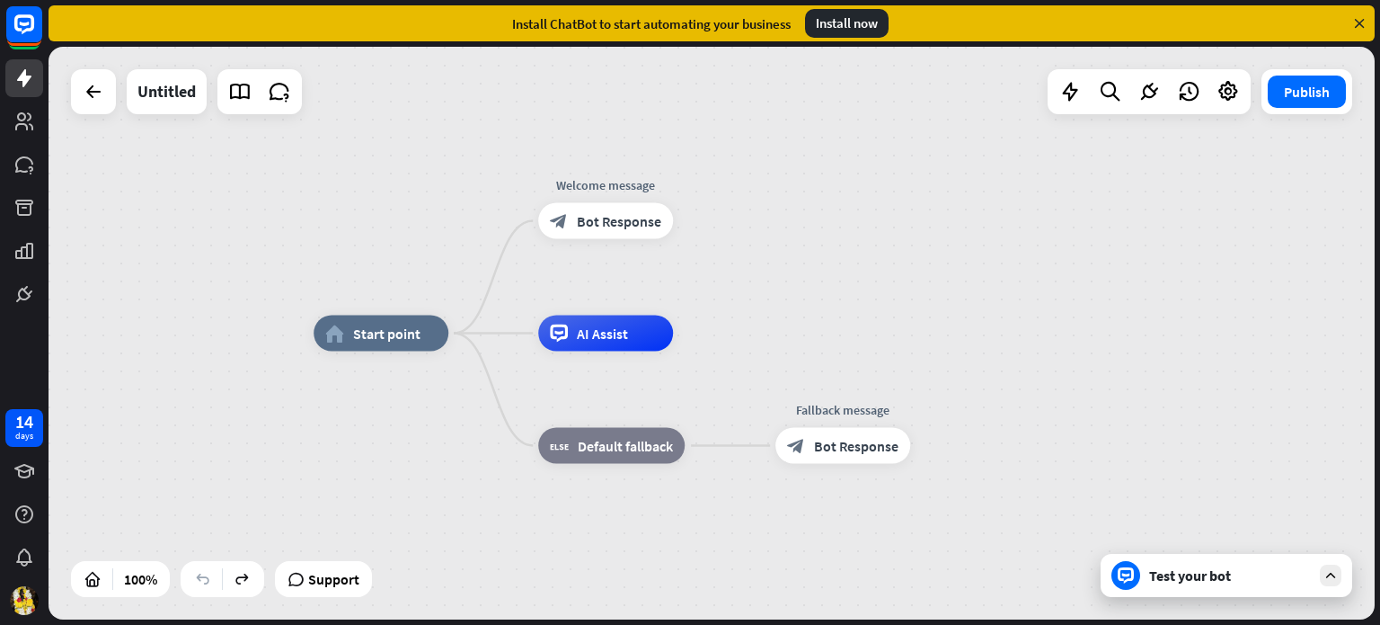
click at [1358, 23] on icon at bounding box center [1360, 23] width 16 height 16
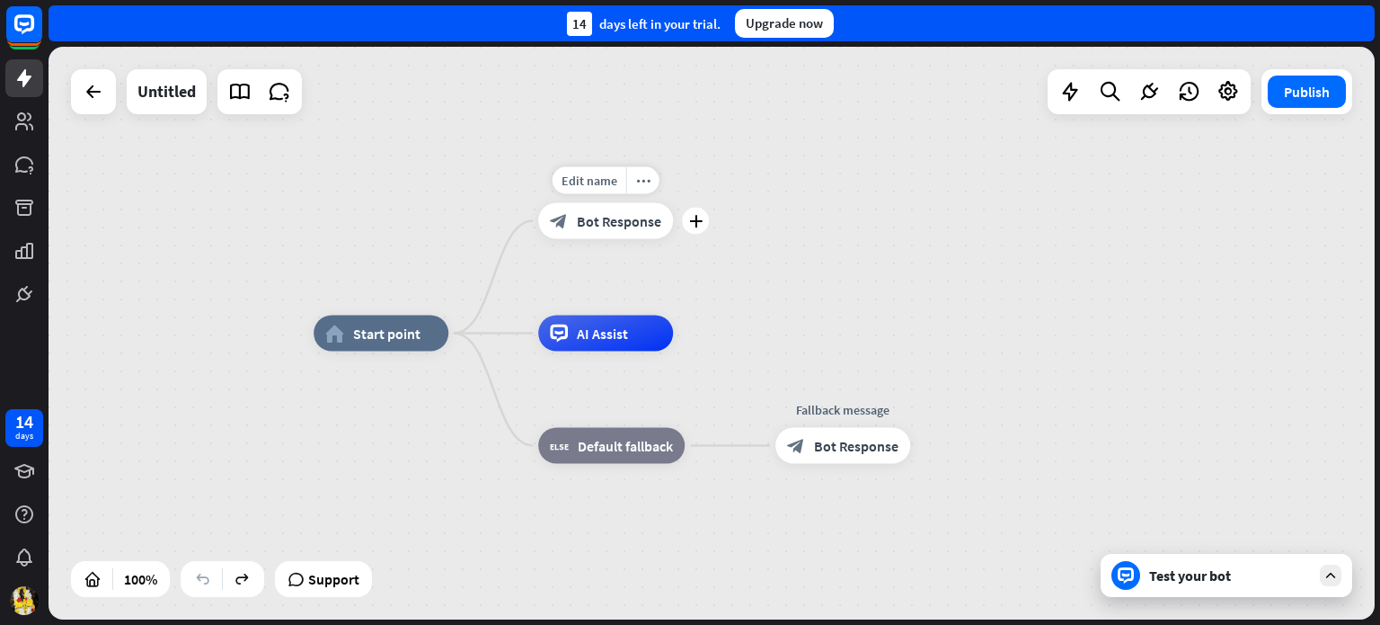
click at [614, 224] on span "Bot Response" at bounding box center [619, 221] width 84 height 18
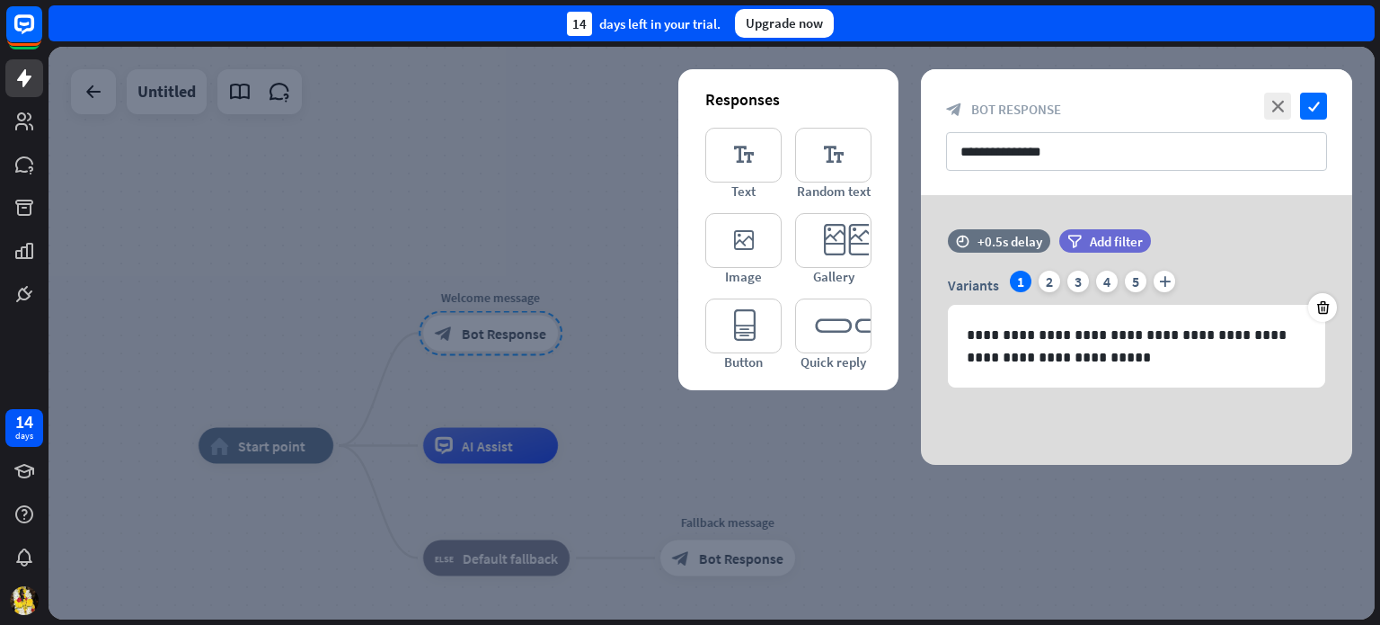
click at [573, 395] on div at bounding box center [712, 333] width 1327 height 573
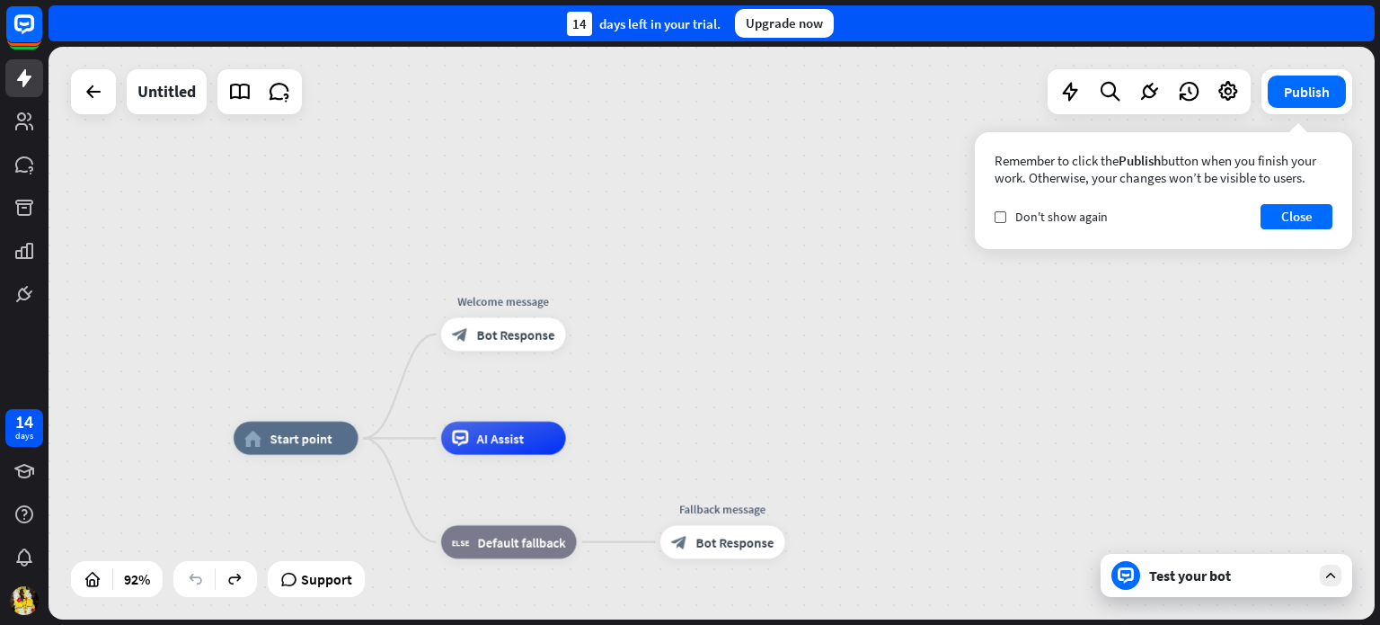
click at [660, 348] on div "home_2 Start point Welcome message block_bot_response Bot Response AI Assist bl…" at bounding box center [712, 333] width 1327 height 573
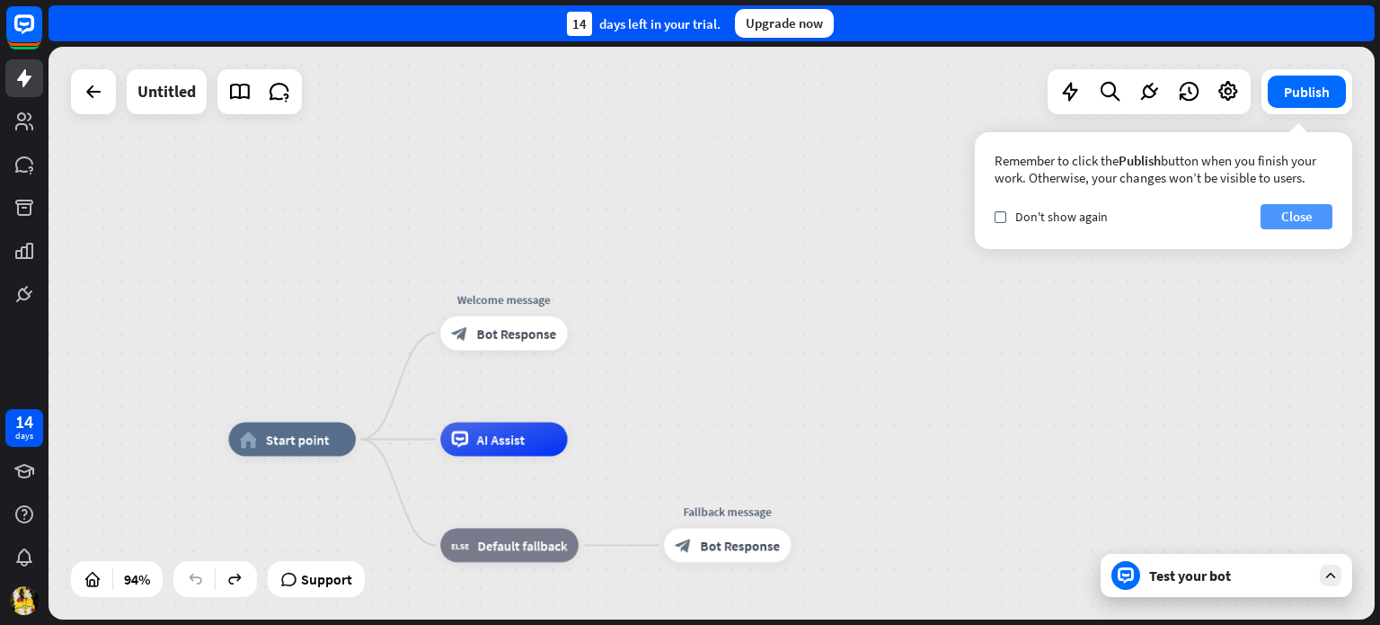
click at [1306, 215] on button "Close" at bounding box center [1297, 216] width 72 height 25
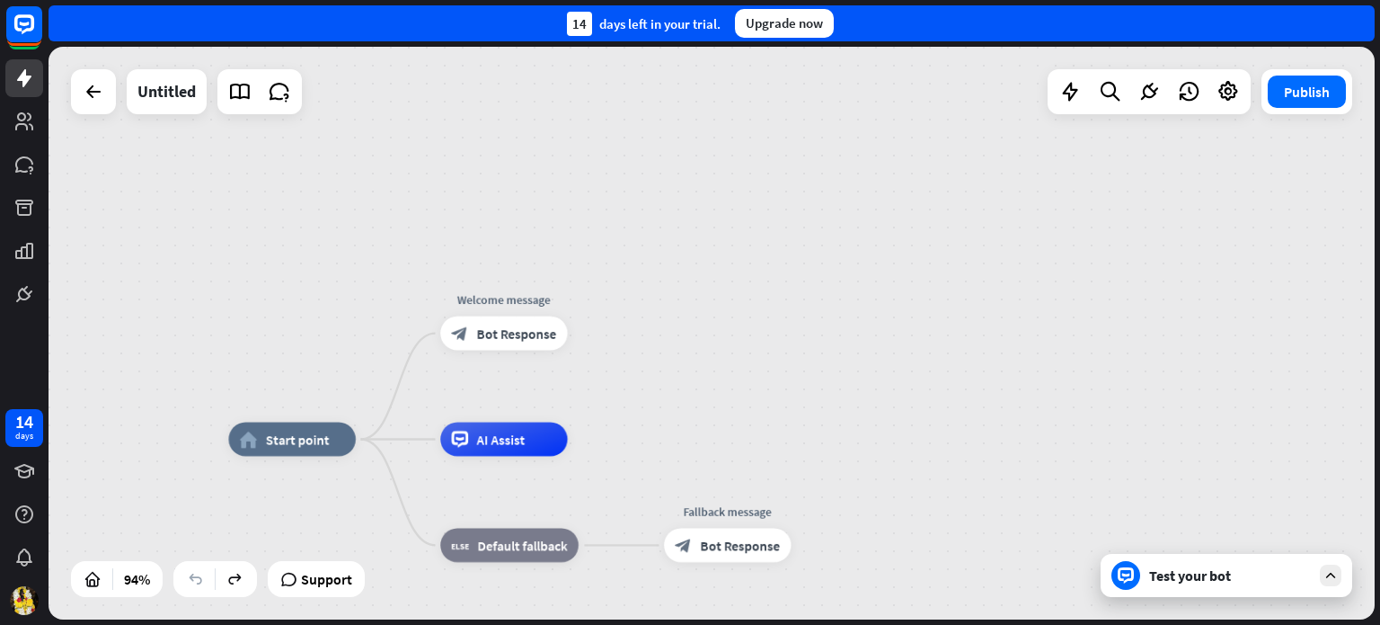
click at [1140, 252] on div "home_2 Start point Welcome message block_bot_response Bot Response AI Assist bl…" at bounding box center [712, 333] width 1327 height 573
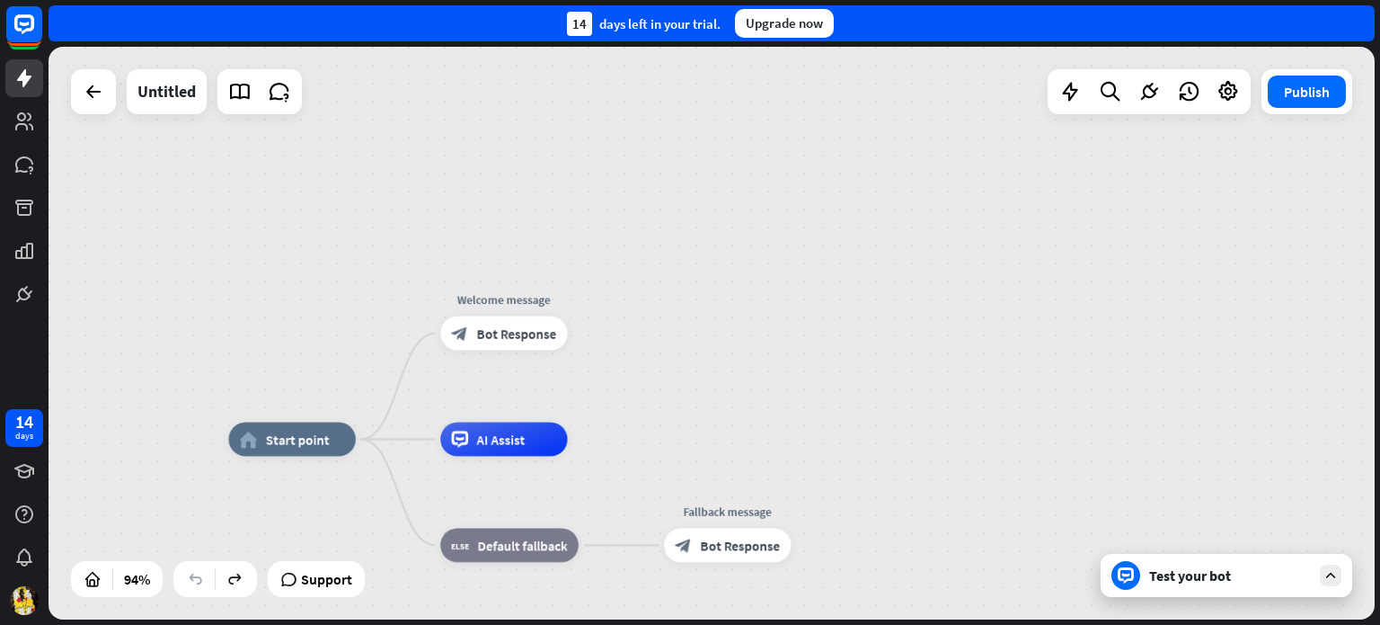
click at [1140, 252] on div "home_2 Start point Welcome message block_bot_response Bot Response AI Assist bl…" at bounding box center [712, 333] width 1327 height 573
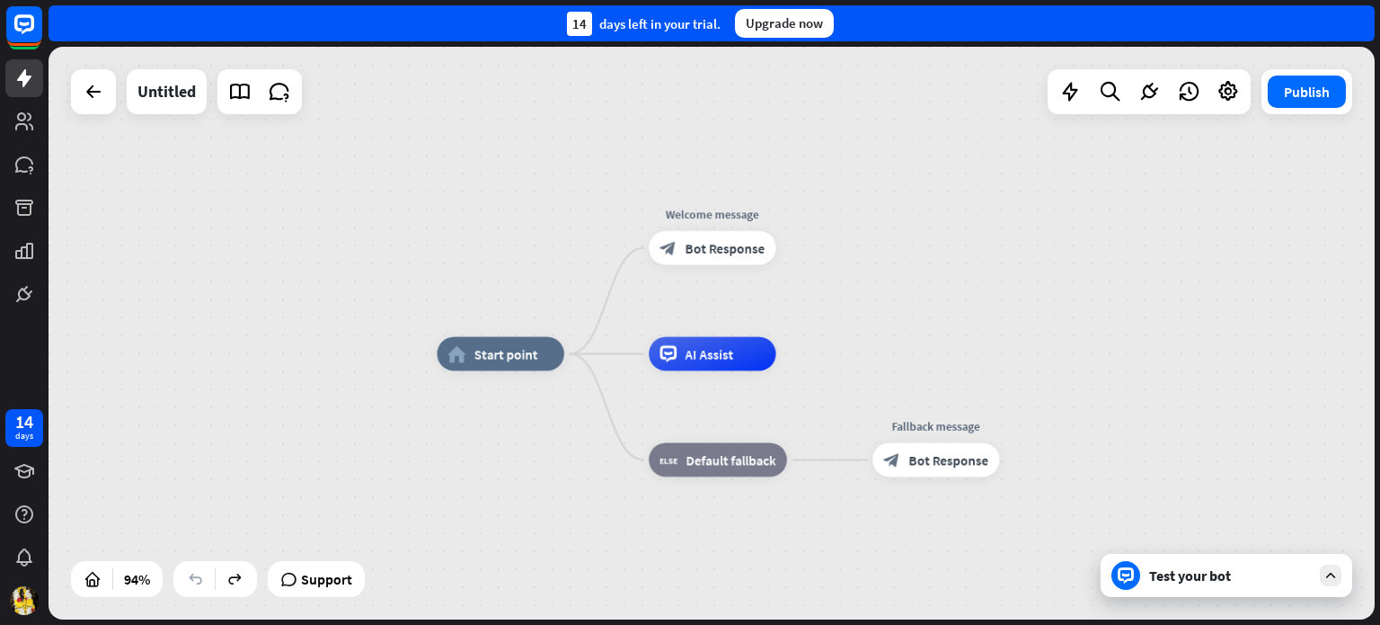
drag, startPoint x: 1140, startPoint y: 252, endPoint x: 1347, endPoint y: 166, distance: 224.5
click at [1347, 166] on div "home_2 Start point Welcome message block_bot_response Bot Response AI Assist bl…" at bounding box center [712, 333] width 1327 height 573
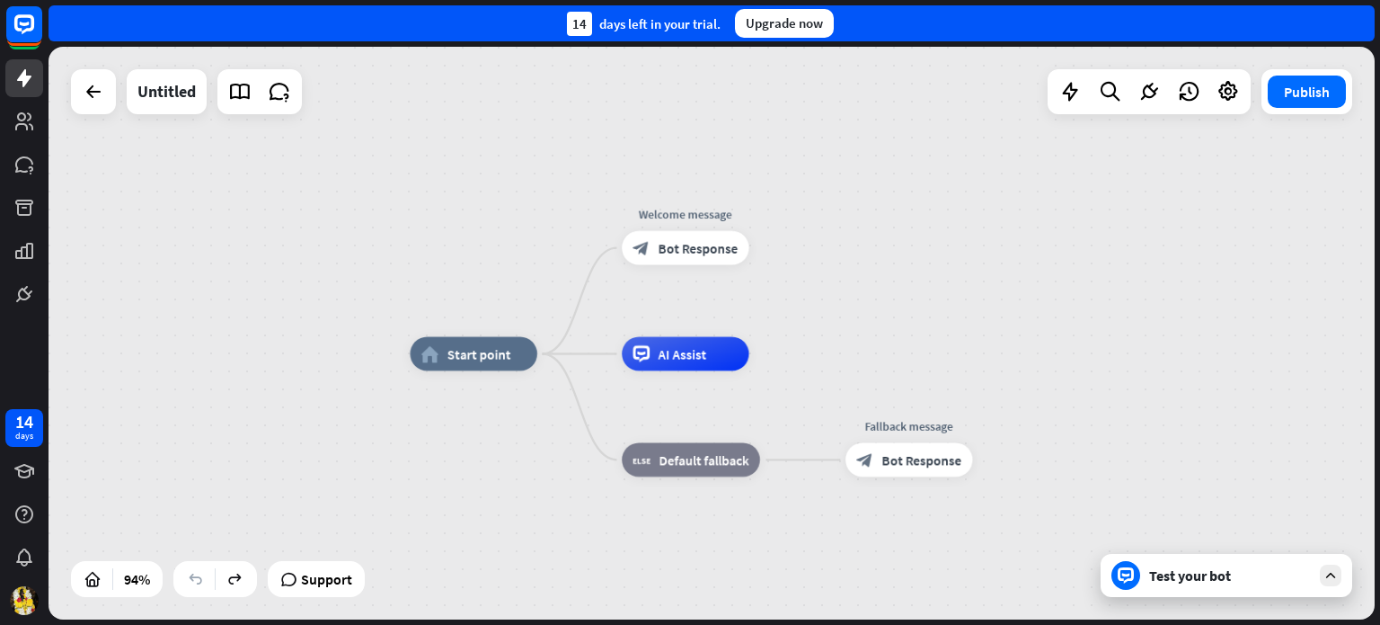
drag, startPoint x: 928, startPoint y: 339, endPoint x: 902, endPoint y: 340, distance: 26.1
click at [902, 340] on div "home_2 Start point Welcome message block_bot_response Bot Response AI Assist bl…" at bounding box center [712, 333] width 1327 height 573
click at [1103, 105] on div at bounding box center [1110, 92] width 36 height 36
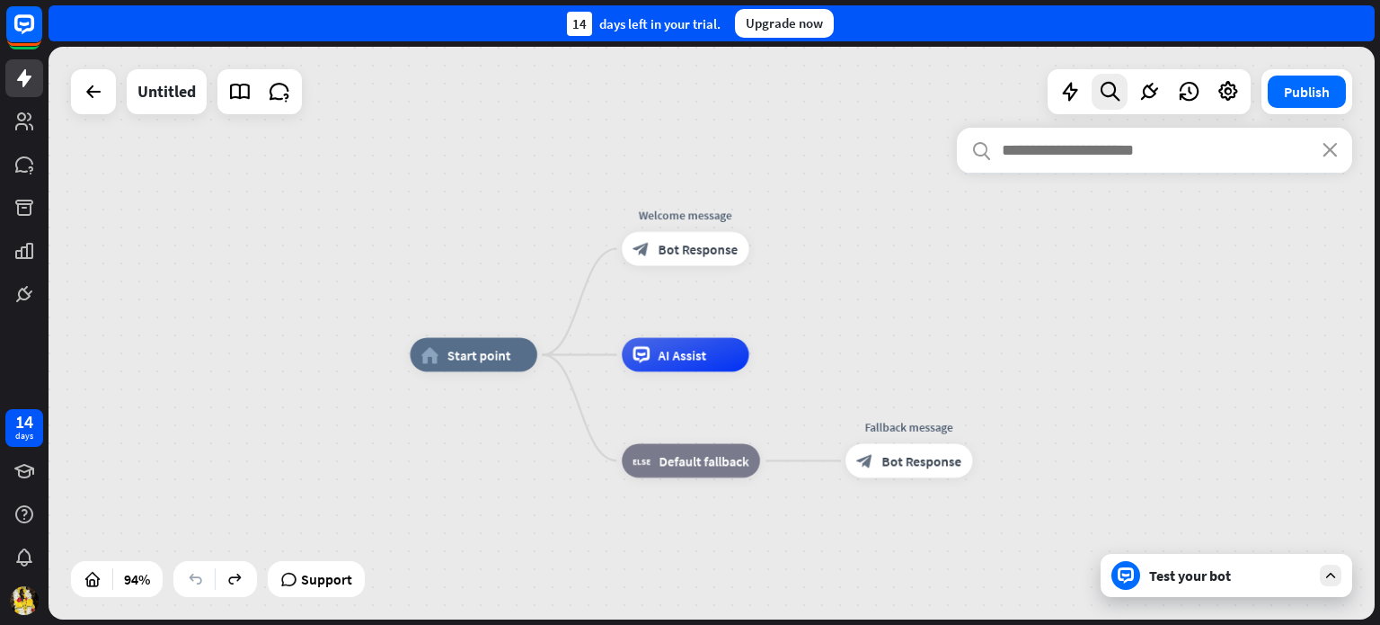
click at [1070, 132] on input "text" at bounding box center [1154, 150] width 395 height 45
type input "*"
click at [1327, 159] on input "text" at bounding box center [1154, 150] width 395 height 45
click at [1329, 150] on icon "close" at bounding box center [1330, 150] width 15 height 14
